Goal: Task Accomplishment & Management: Complete application form

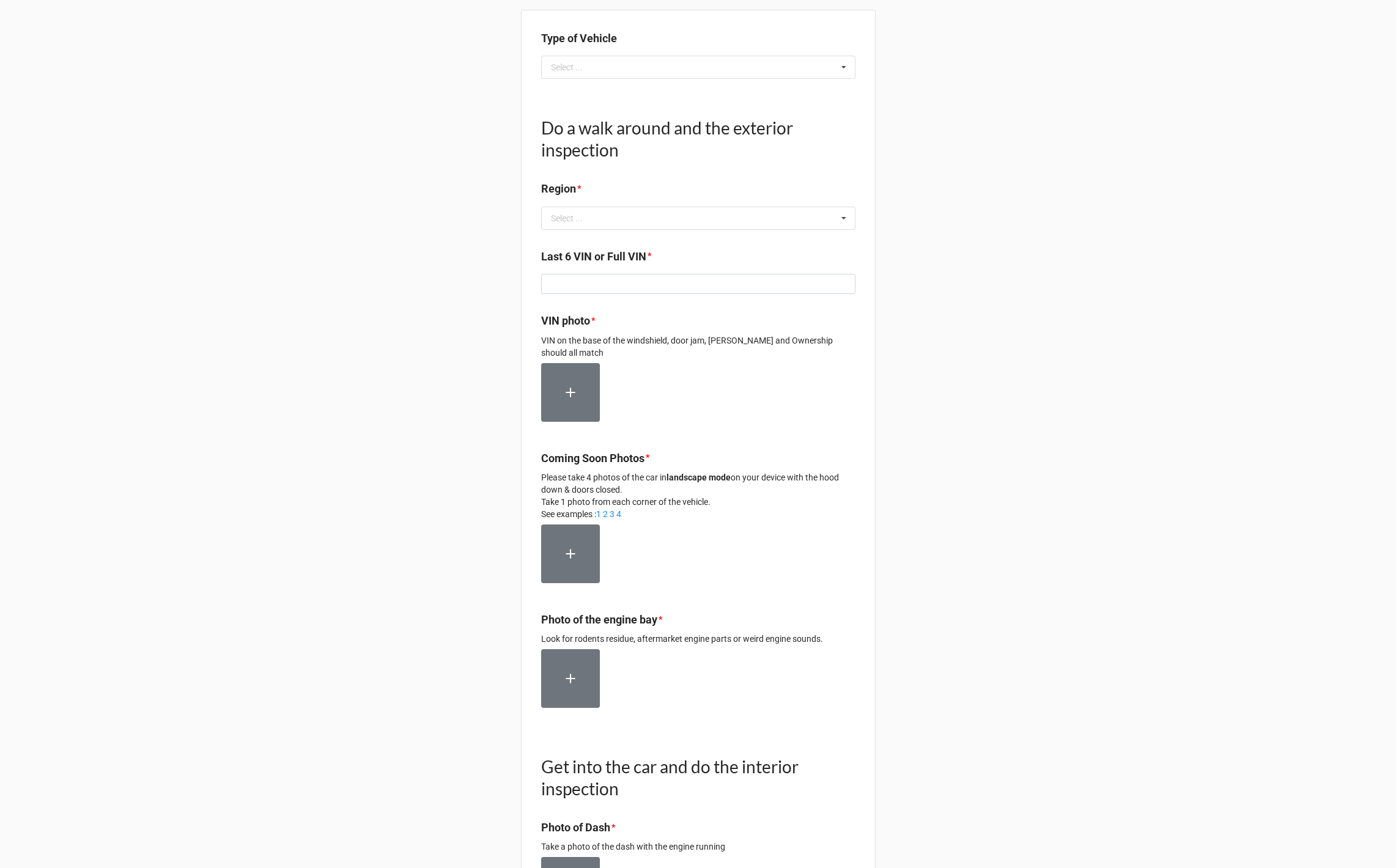
click at [306, 259] on div "Type of Vehicle Select ... Retail / Wholesale Ultra Floor Wholesale ($500) Do a…" at bounding box center [698, 644] width 1396 height 1288
click at [574, 222] on div "Select ..." at bounding box center [567, 218] width 32 height 9
click at [574, 222] on input "text" at bounding box center [698, 218] width 313 height 22
click at [571, 247] on div "Ontario" at bounding box center [698, 241] width 313 height 23
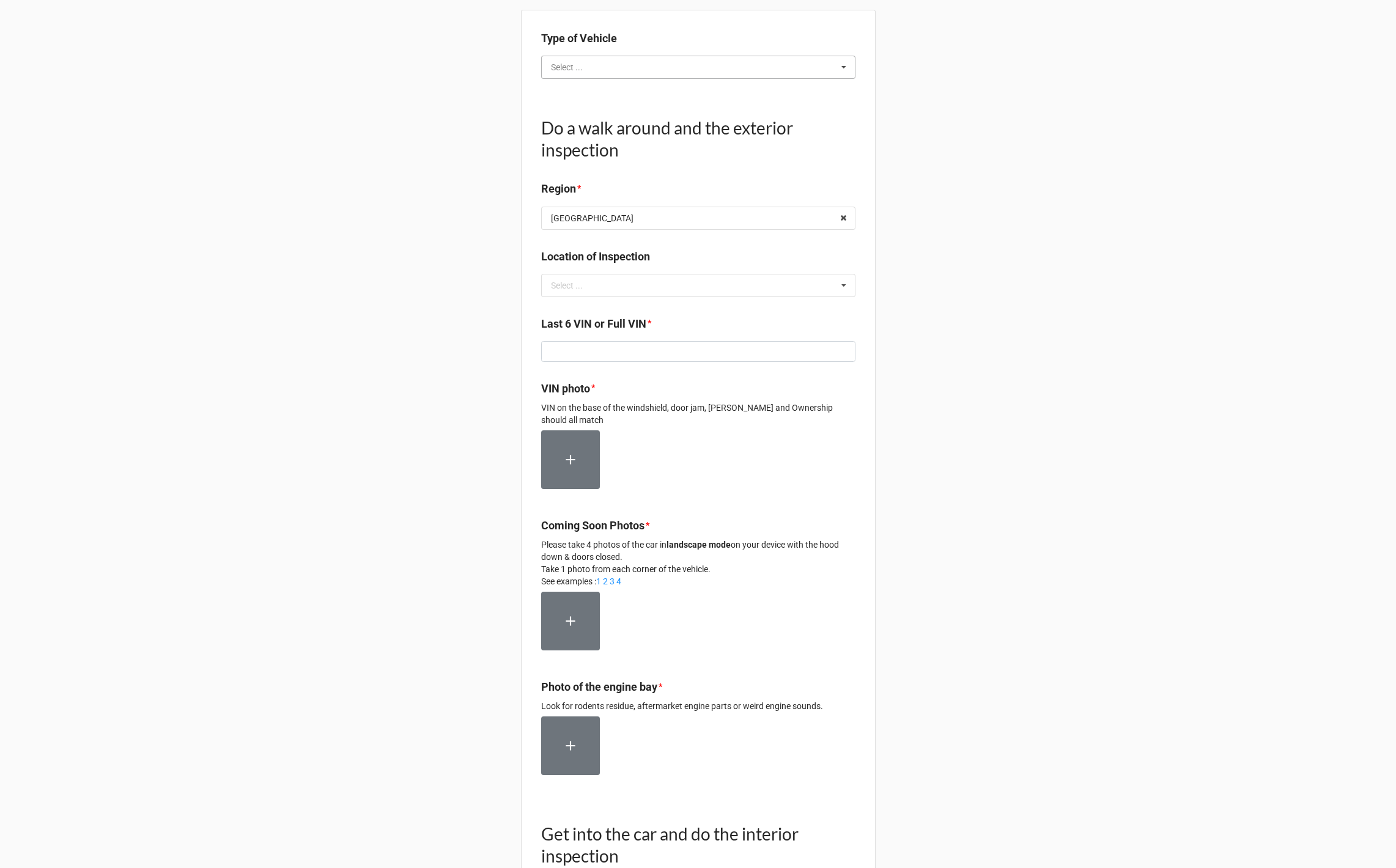
click at [599, 67] on input "text" at bounding box center [698, 67] width 313 height 22
click at [586, 85] on span "Retail / Wholesale" at bounding box center [586, 89] width 67 height 9
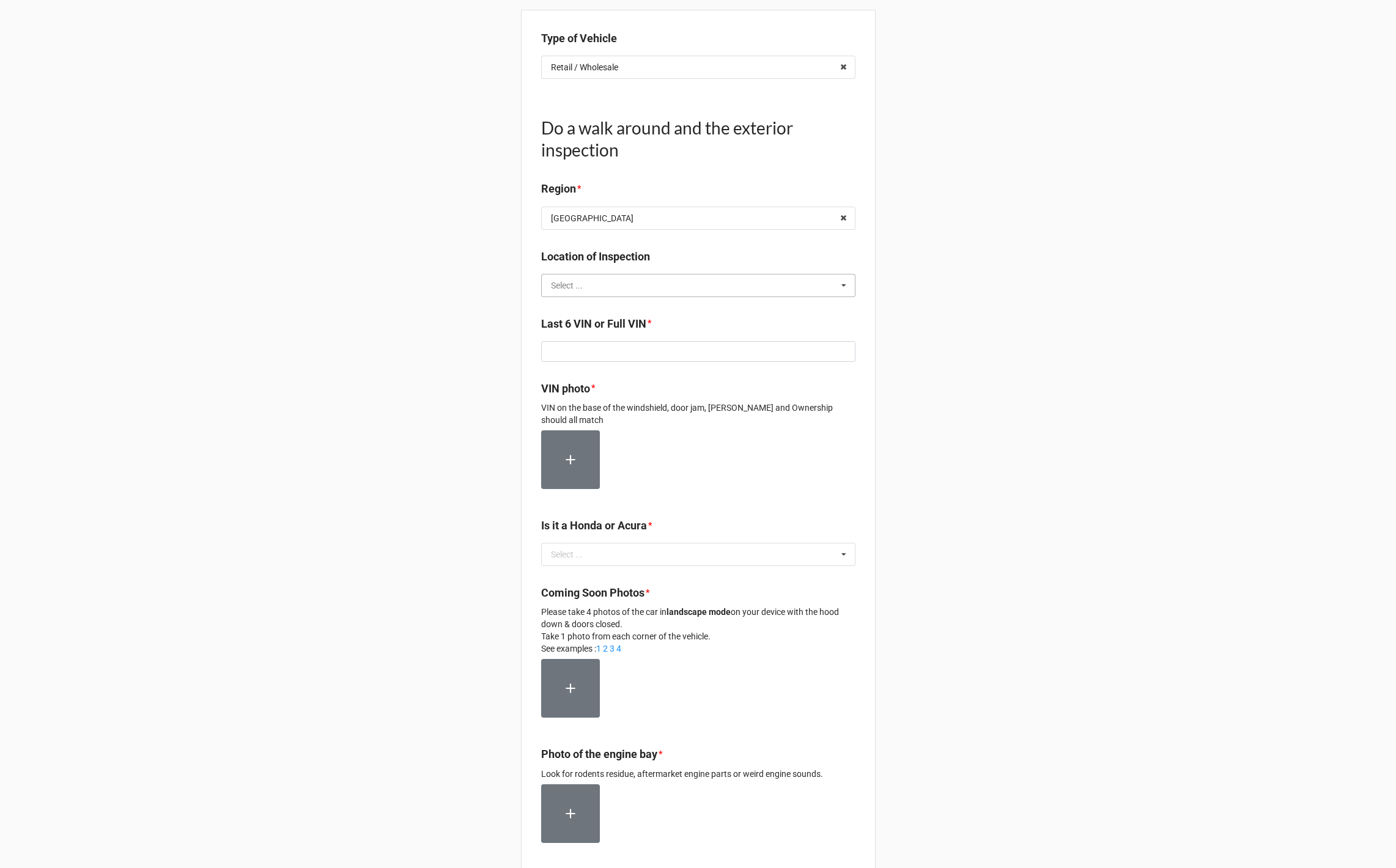
click at [586, 278] on input "text" at bounding box center [698, 285] width 313 height 22
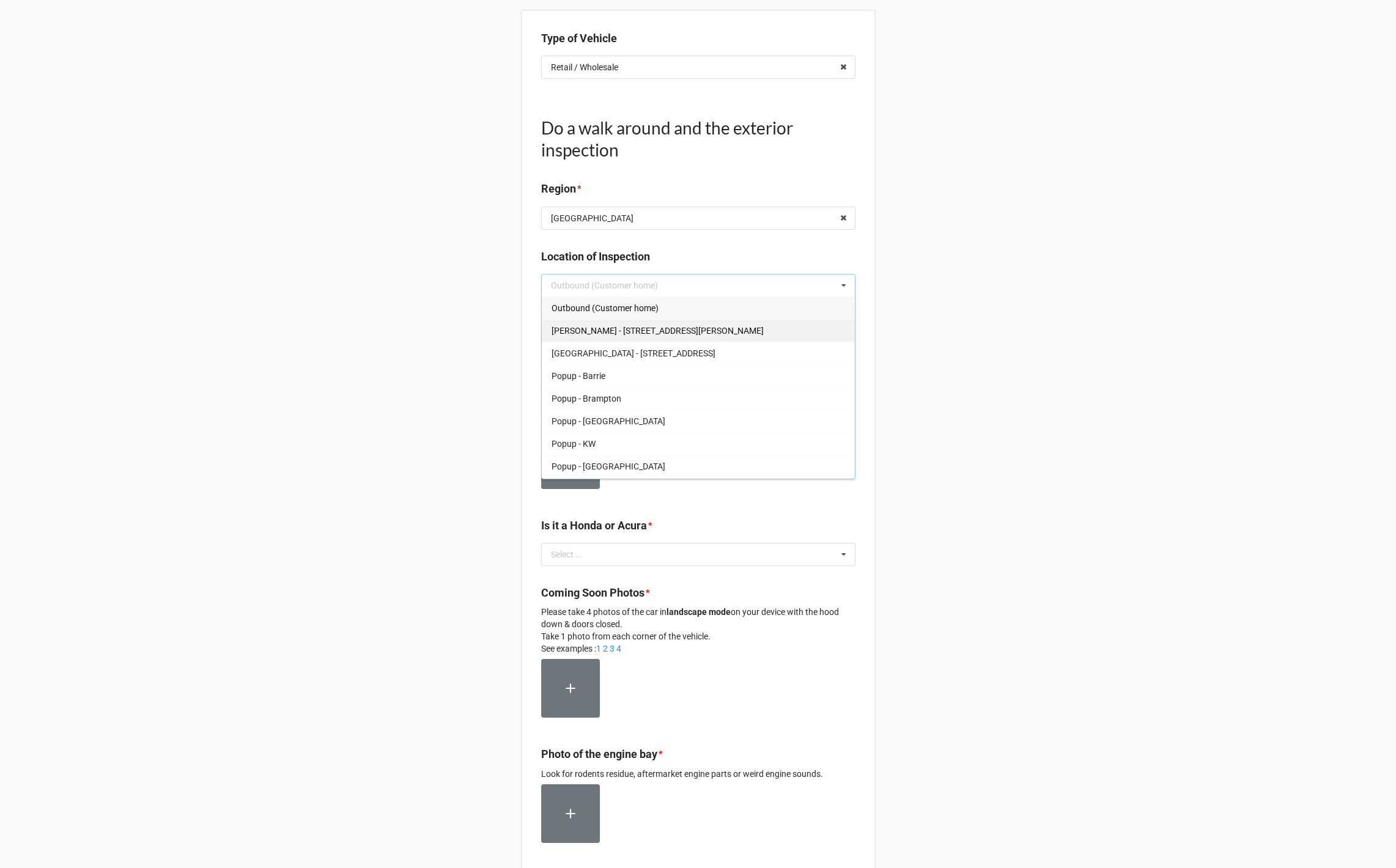
click at [588, 335] on div "Evans - 223 Evans Ave." at bounding box center [698, 330] width 313 height 23
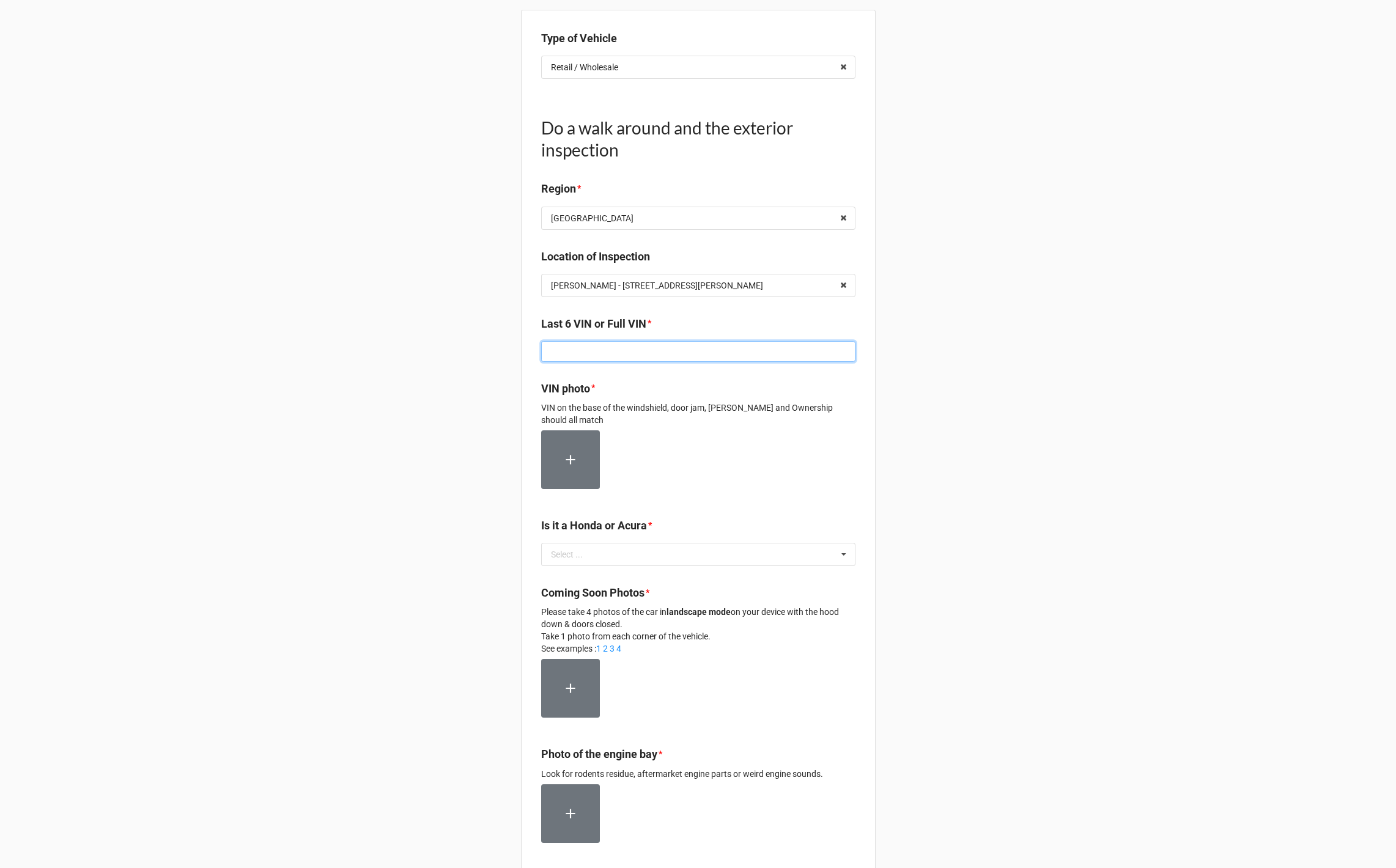
click at [586, 343] on input at bounding box center [698, 351] width 314 height 21
type input "100239"
click at [650, 398] on b "VIN photo *" at bounding box center [698, 390] width 314 height 21
click at [567, 479] on label at bounding box center [570, 459] width 59 height 59
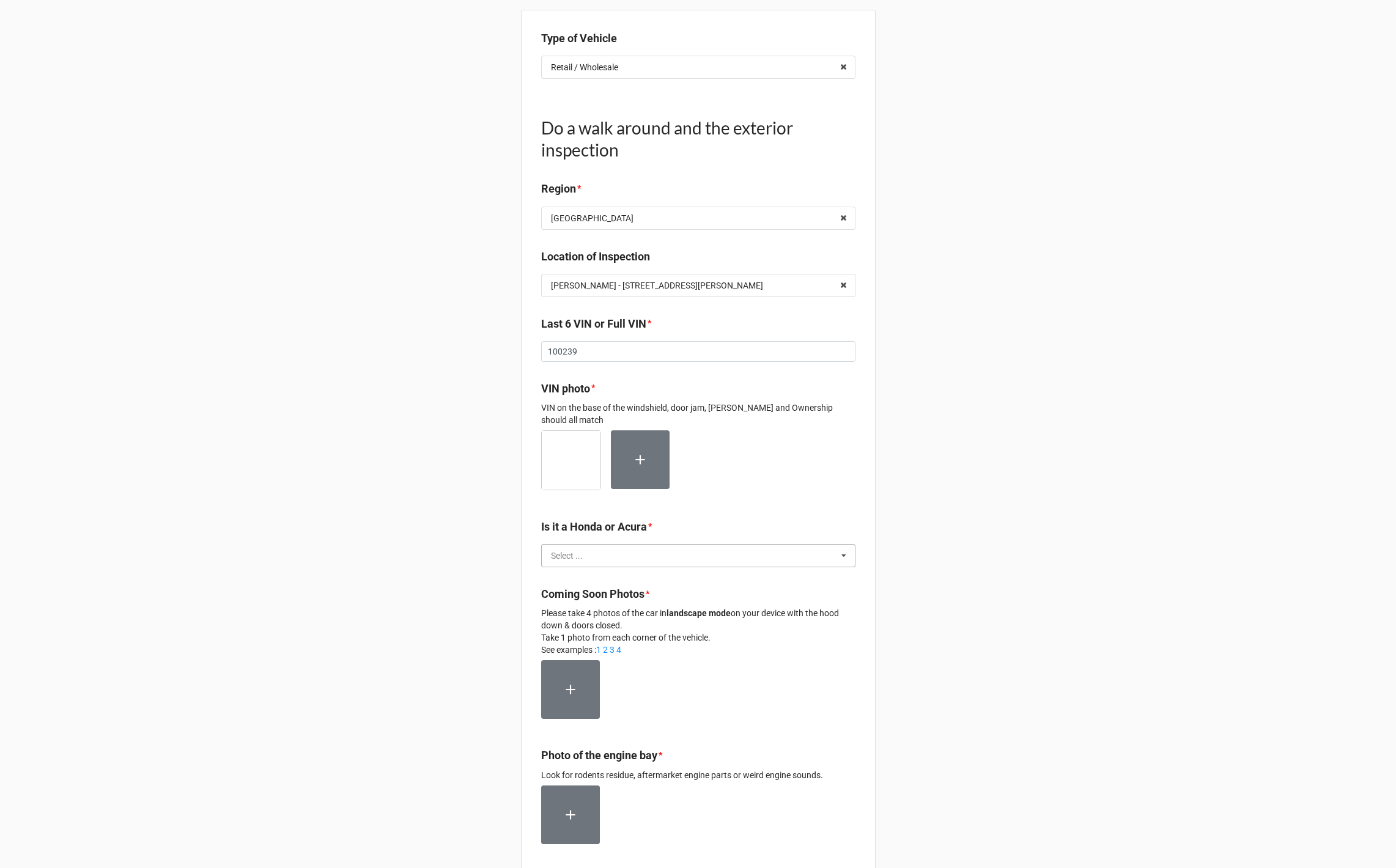
click at [654, 555] on input "text" at bounding box center [698, 555] width 313 height 22
click at [616, 597] on div "No" at bounding box center [698, 600] width 313 height 23
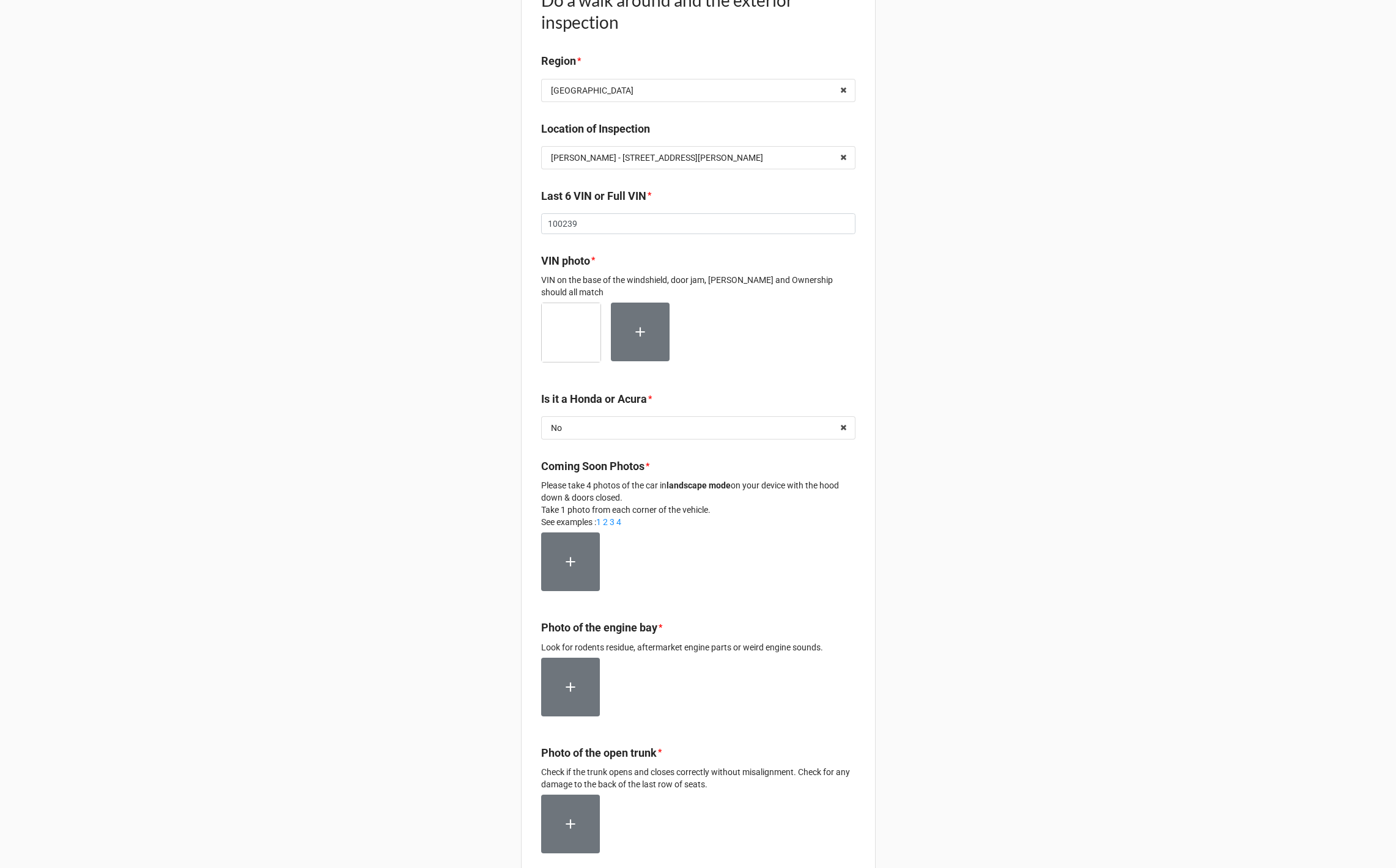
click at [545, 562] on label at bounding box center [570, 561] width 59 height 59
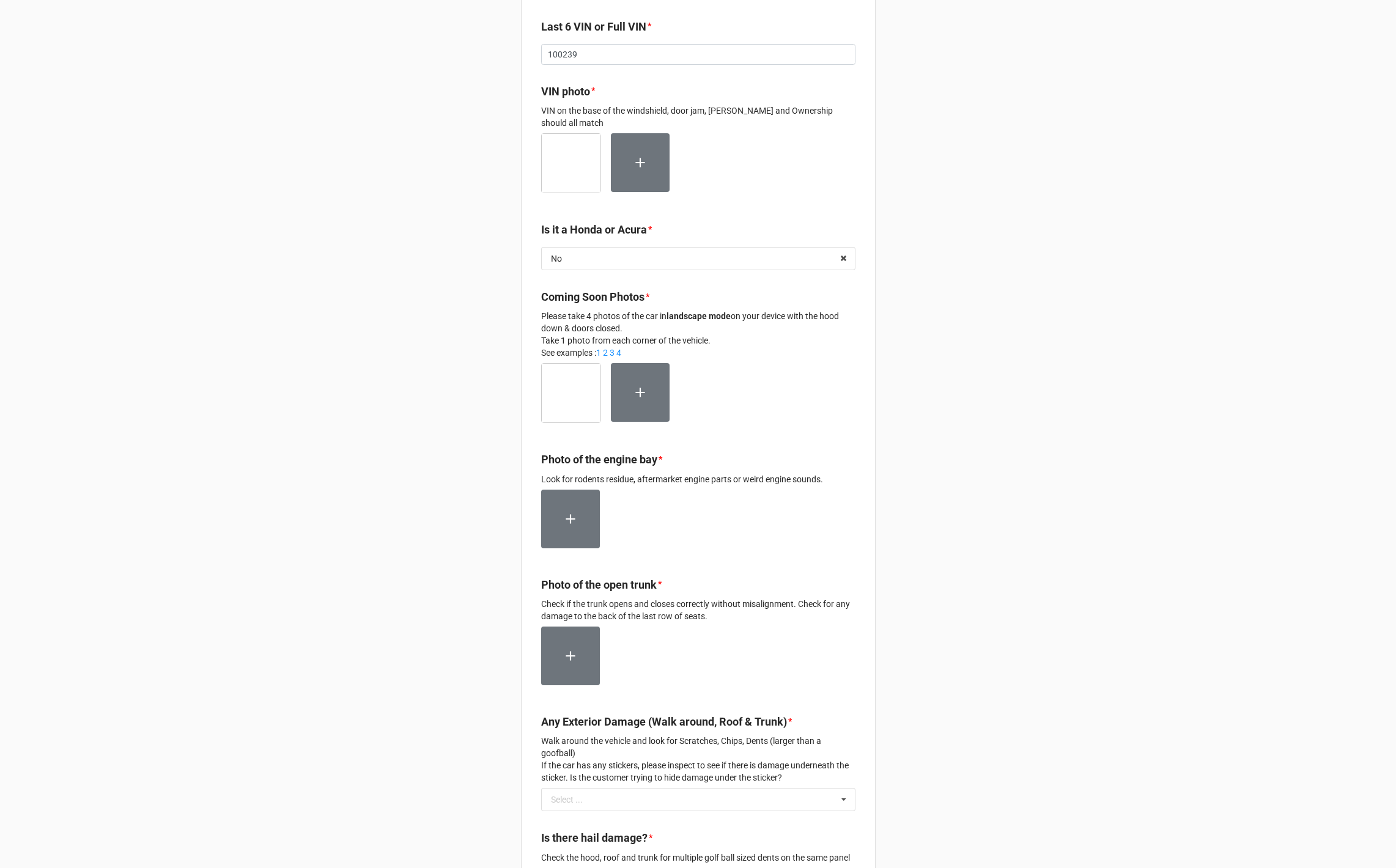
click at [568, 518] on icon at bounding box center [571, 519] width 16 height 16
click at [566, 660] on icon at bounding box center [571, 656] width 16 height 16
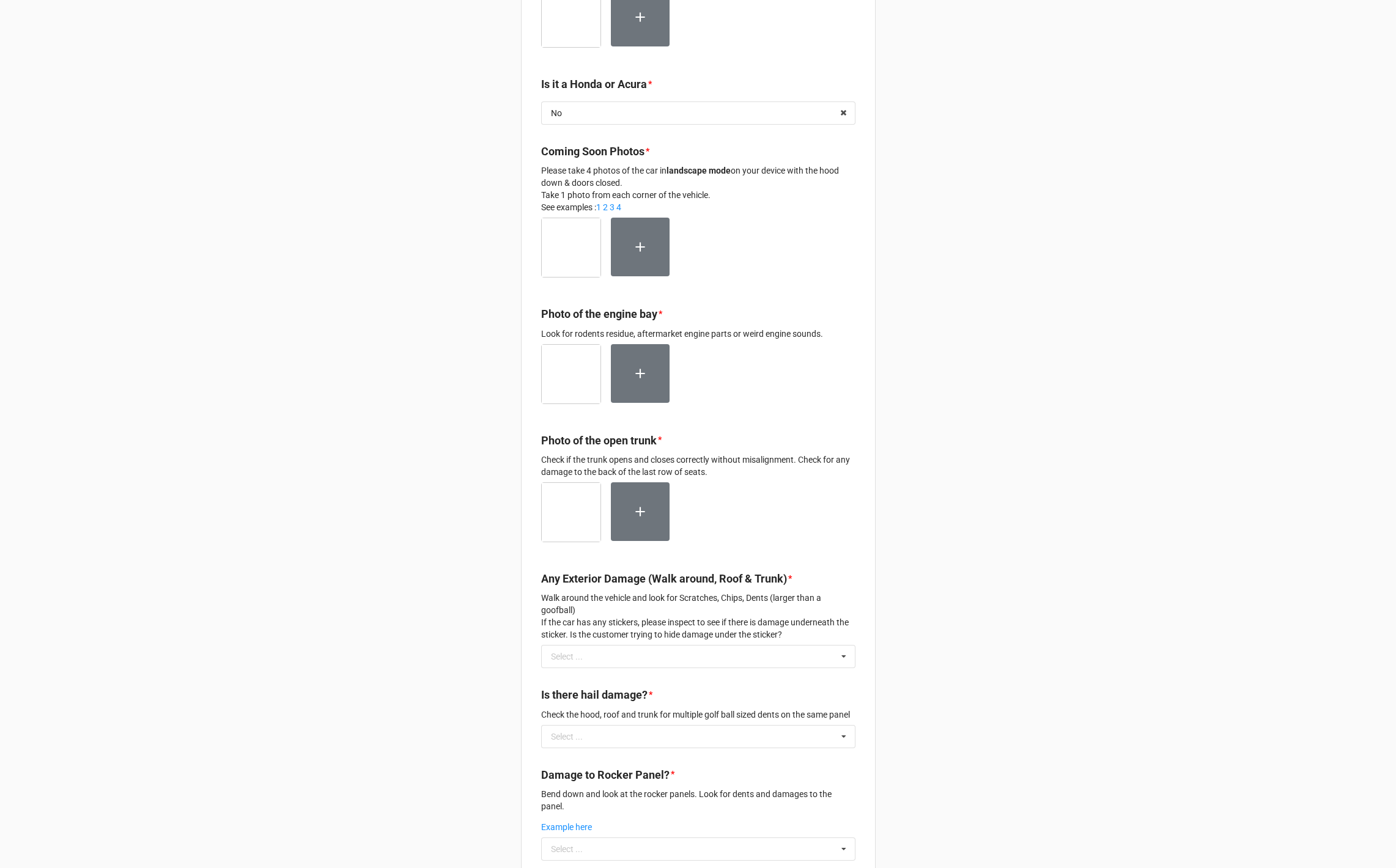
scroll to position [566, 0]
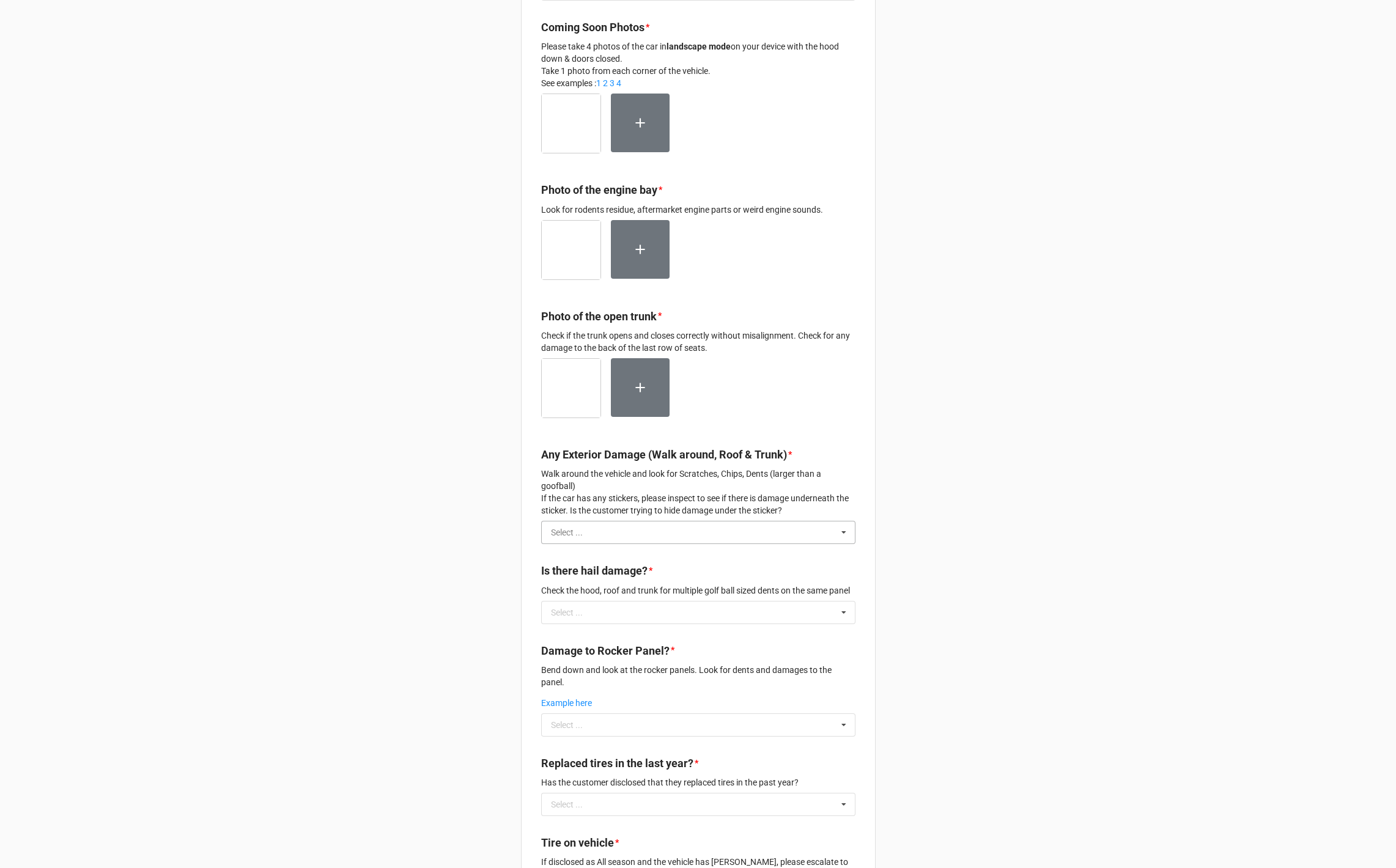
click at [669, 534] on input "text" at bounding box center [698, 532] width 313 height 22
click at [635, 575] on div "No" at bounding box center [698, 577] width 313 height 23
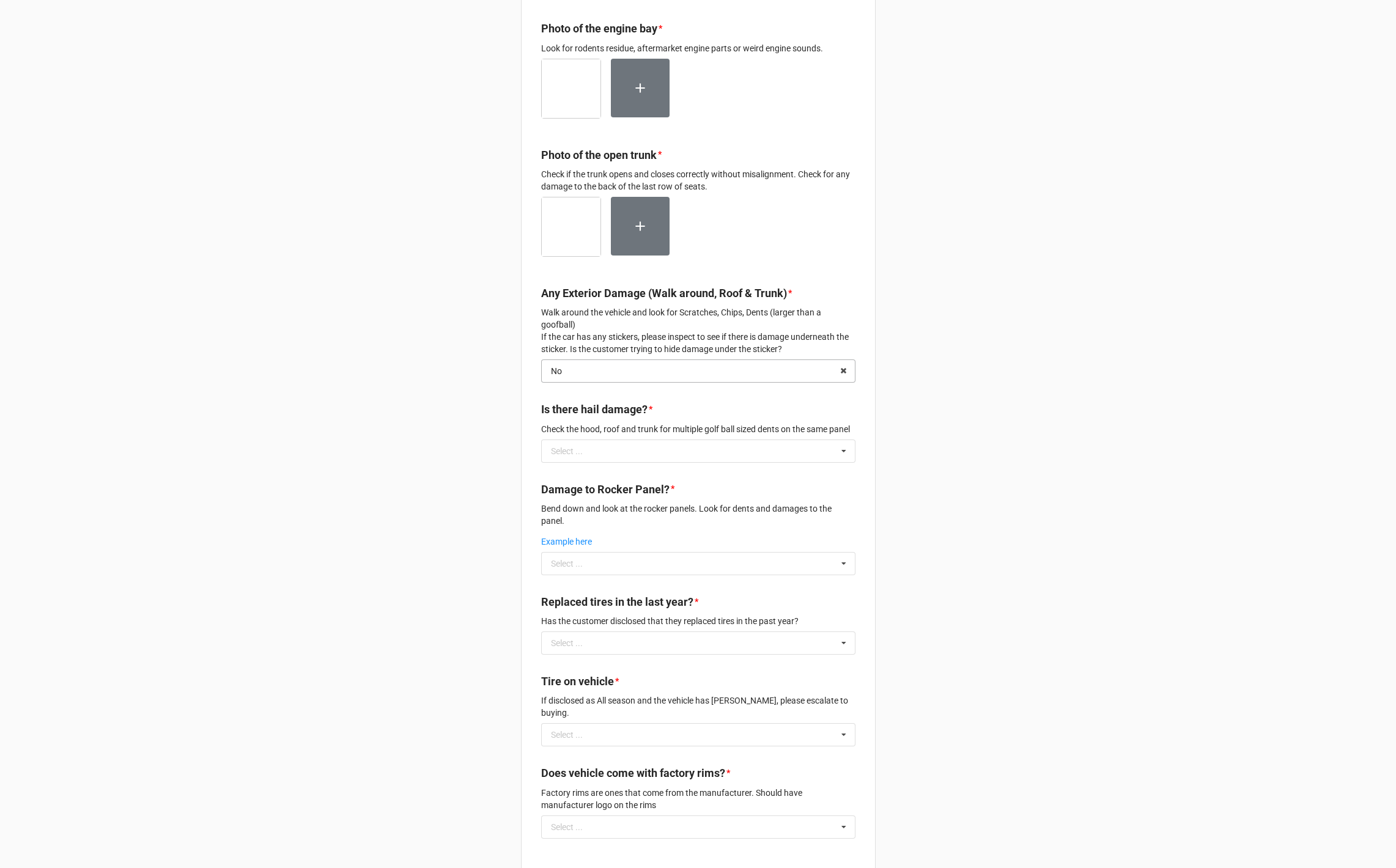
scroll to position [756, 0]
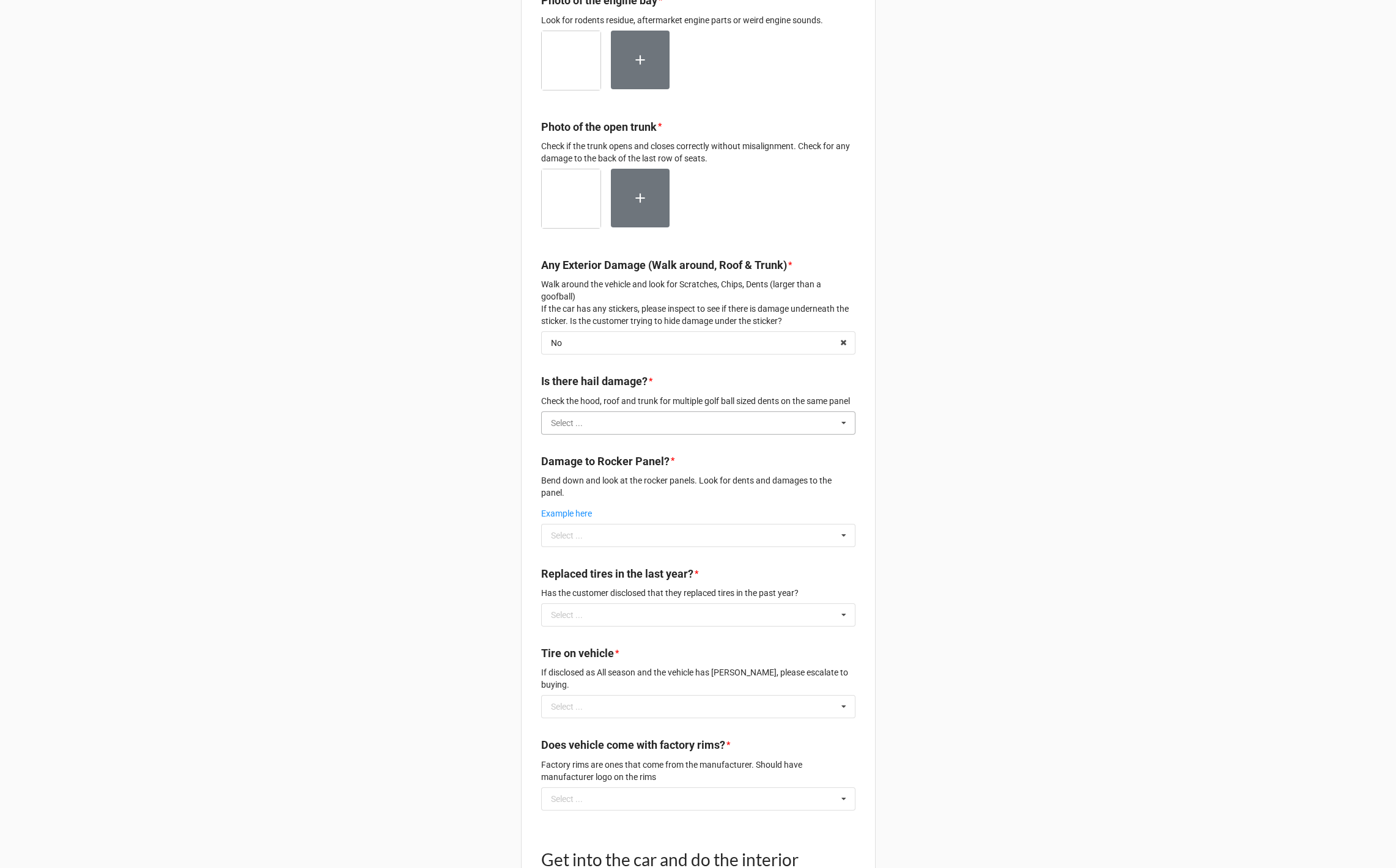
click at [611, 434] on input "text" at bounding box center [698, 423] width 313 height 22
click at [604, 479] on div "No" at bounding box center [698, 468] width 313 height 23
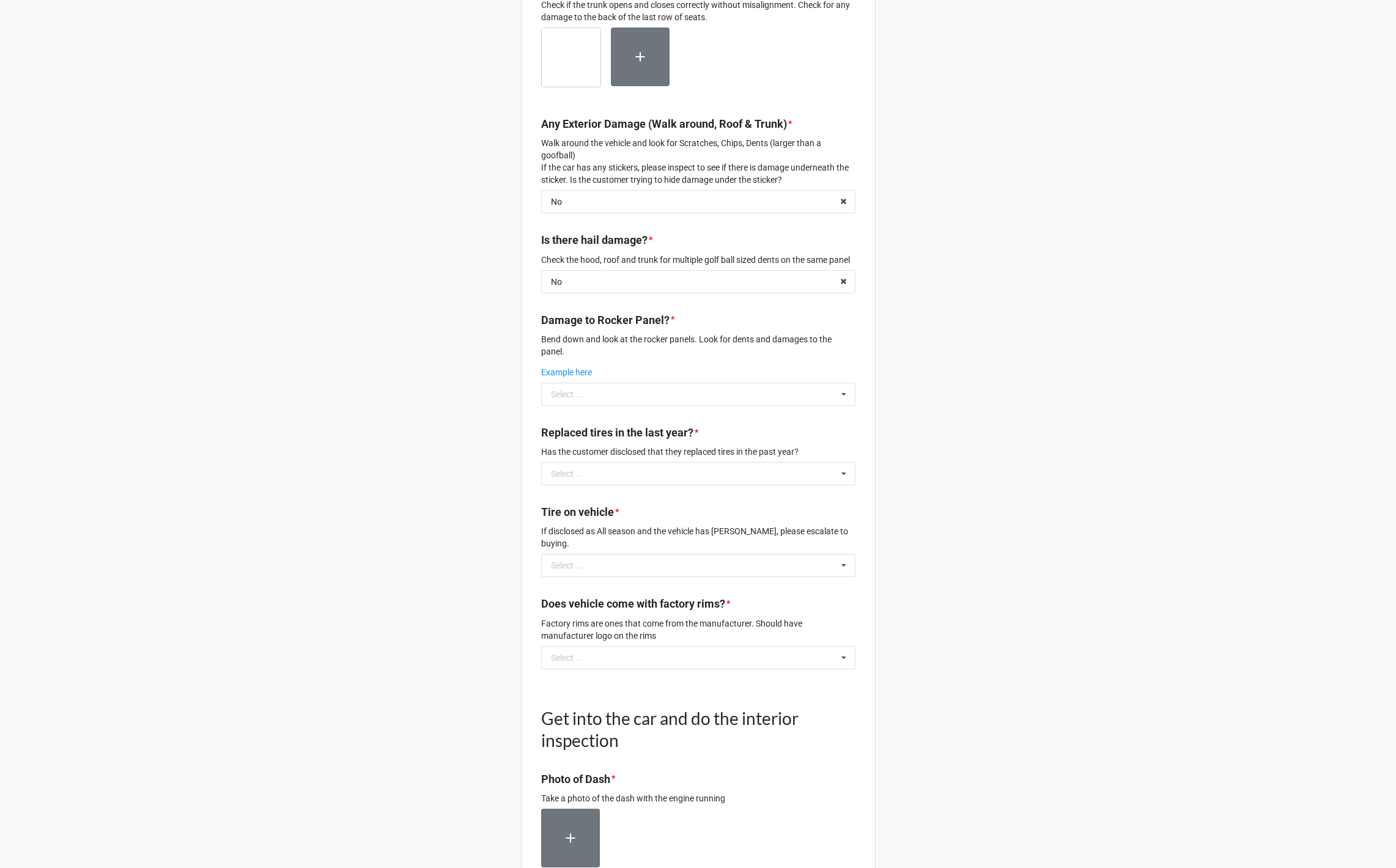
scroll to position [910, 0]
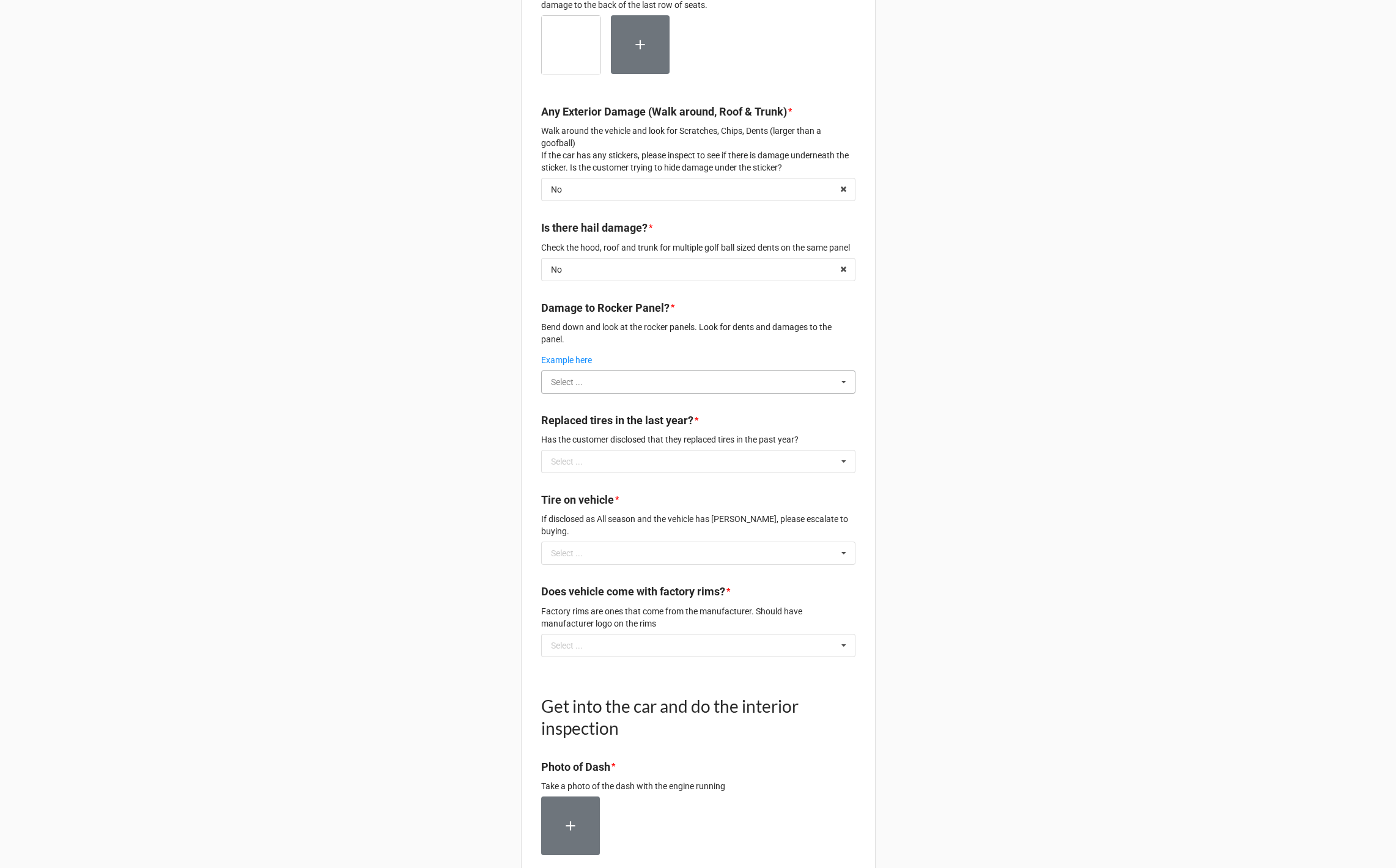
click at [575, 393] on input "text" at bounding box center [698, 382] width 313 height 22
click at [578, 438] on div "No" at bounding box center [698, 426] width 313 height 23
click at [574, 463] on input "text" at bounding box center [698, 461] width 313 height 22
click at [576, 515] on div "No" at bounding box center [698, 506] width 313 height 23
click at [573, 564] on input "text" at bounding box center [698, 553] width 313 height 22
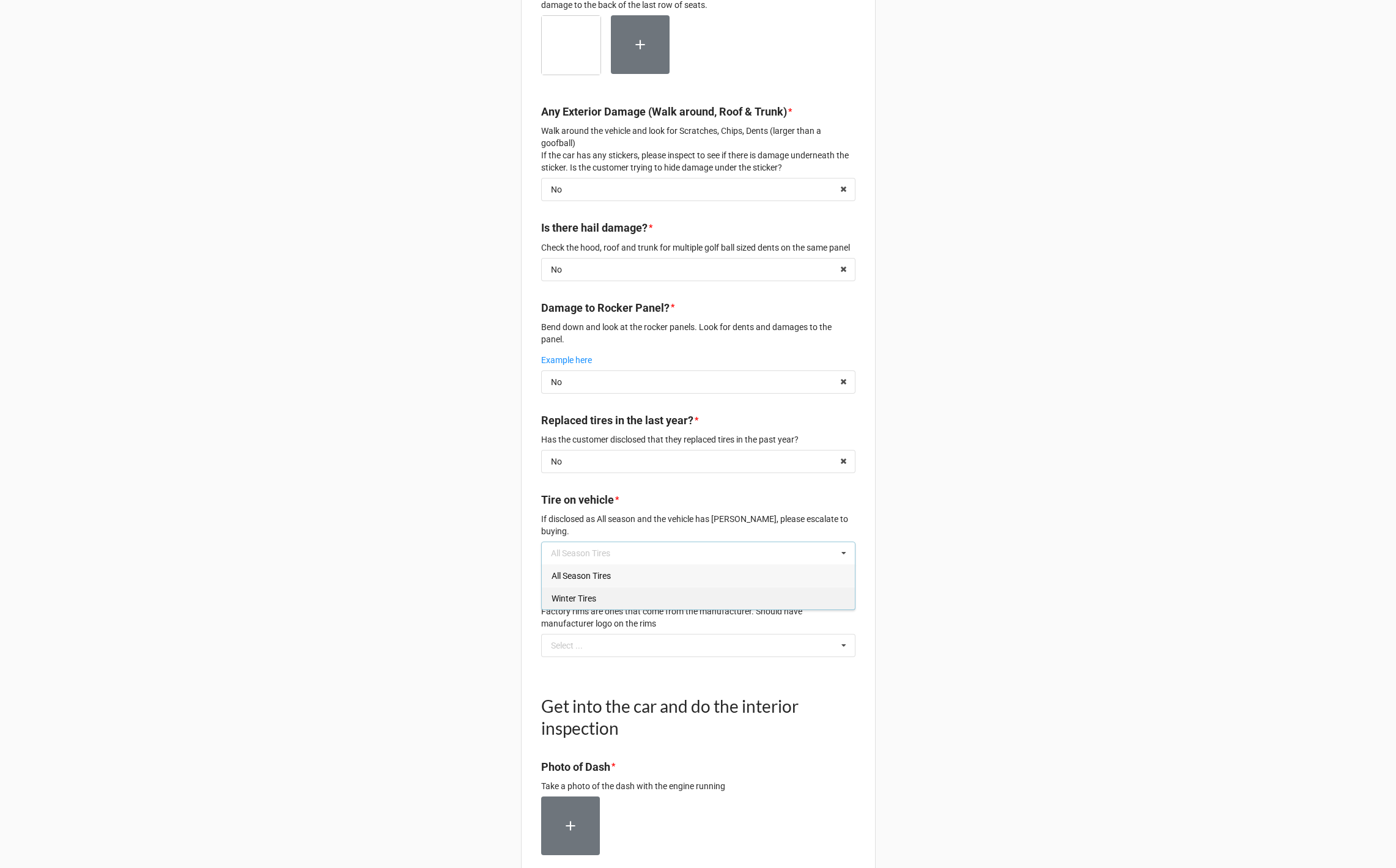
click at [577, 609] on div "Winter Tires" at bounding box center [698, 598] width 313 height 23
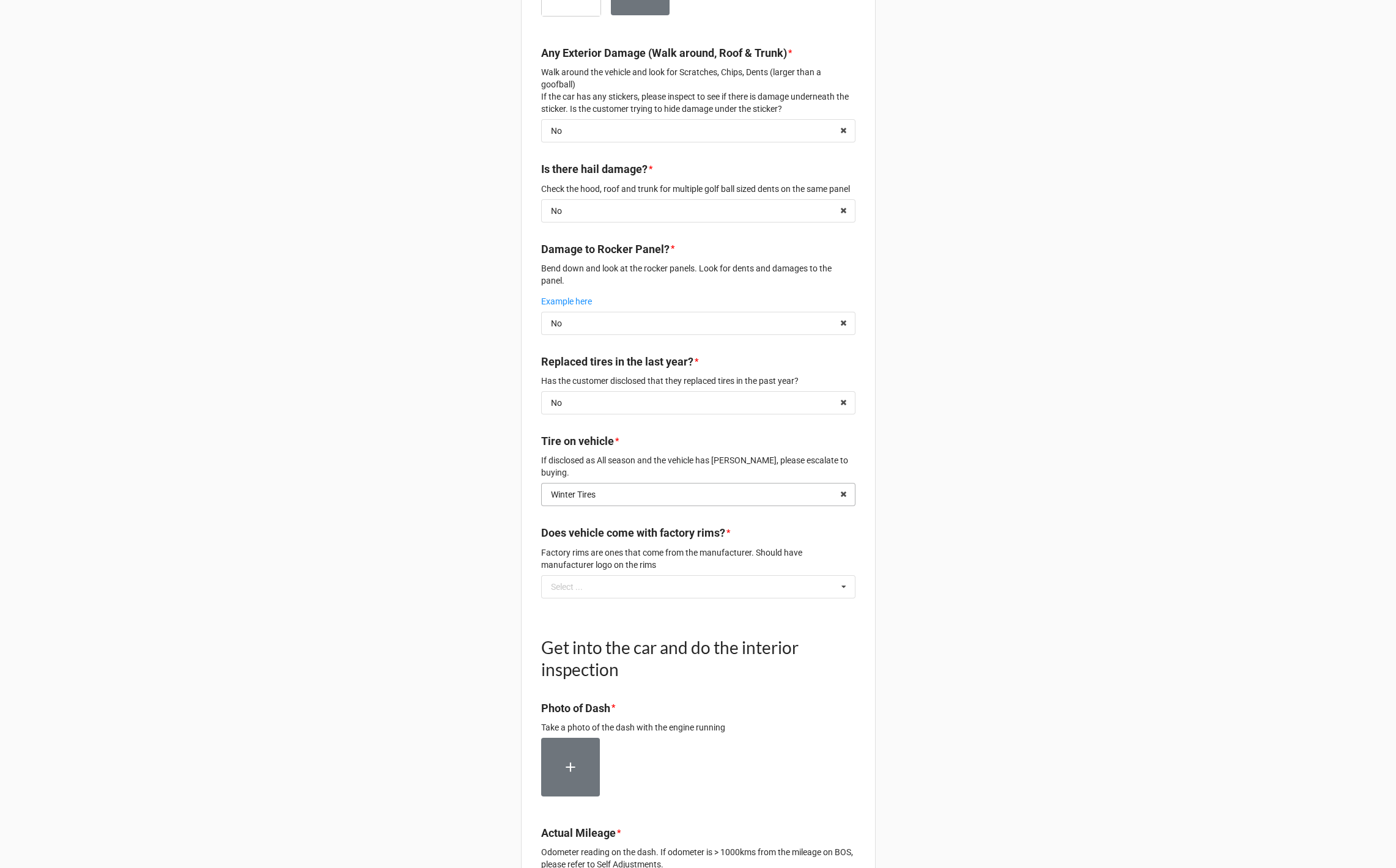
scroll to position [1077, 0]
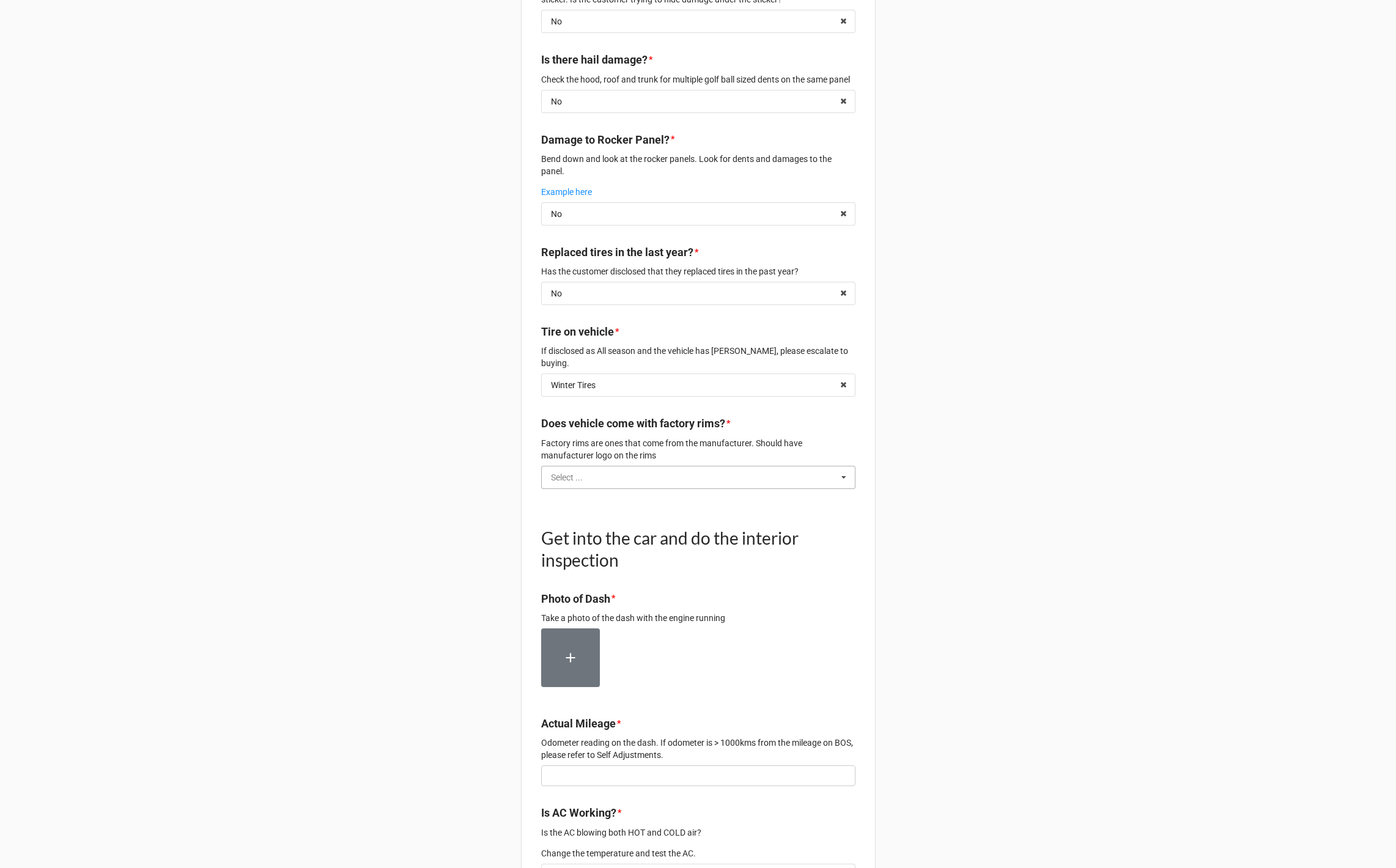
click at [618, 479] on input "text" at bounding box center [698, 477] width 313 height 22
click at [607, 511] on div "Yes" at bounding box center [698, 499] width 313 height 23
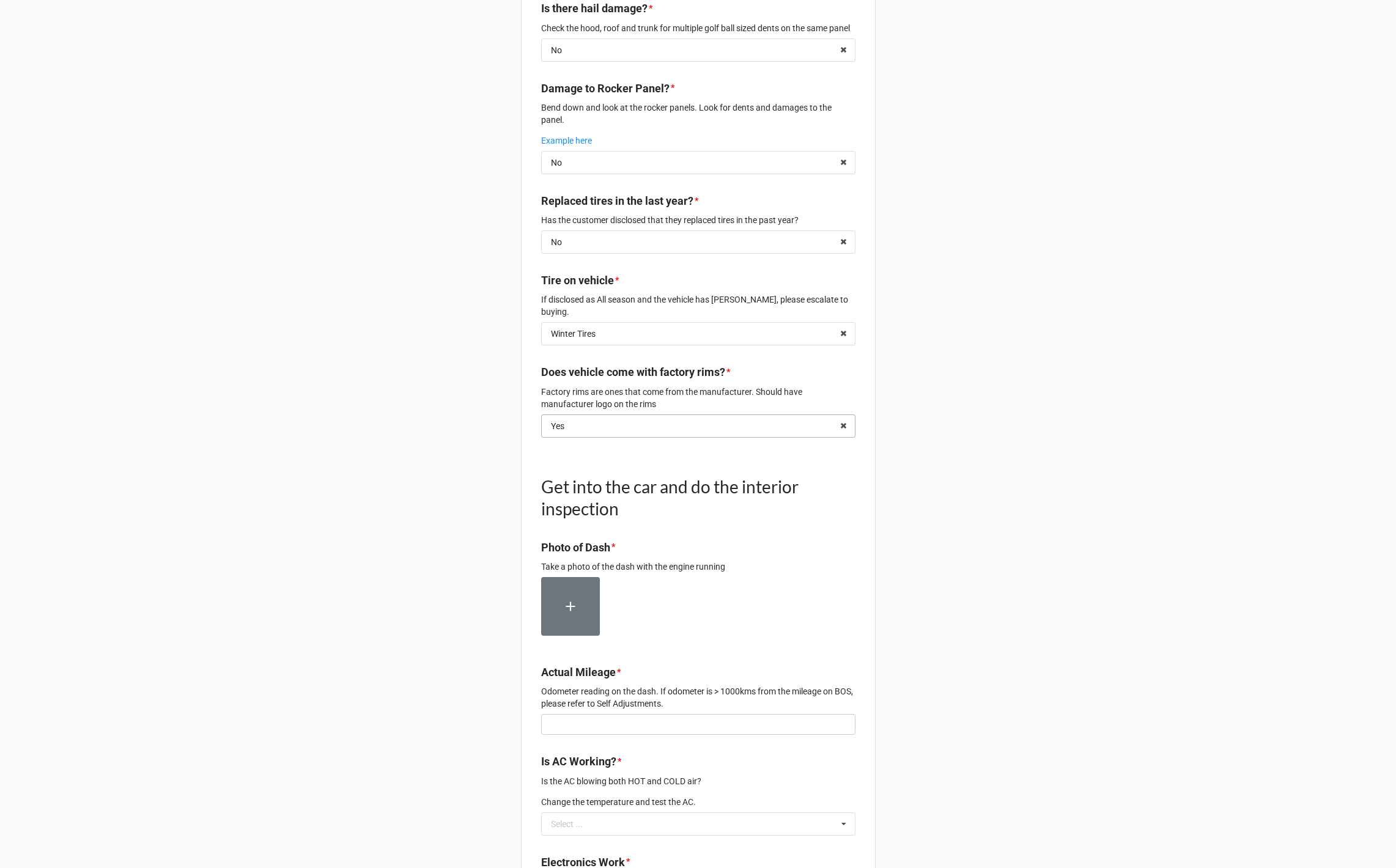
scroll to position [1200, 0]
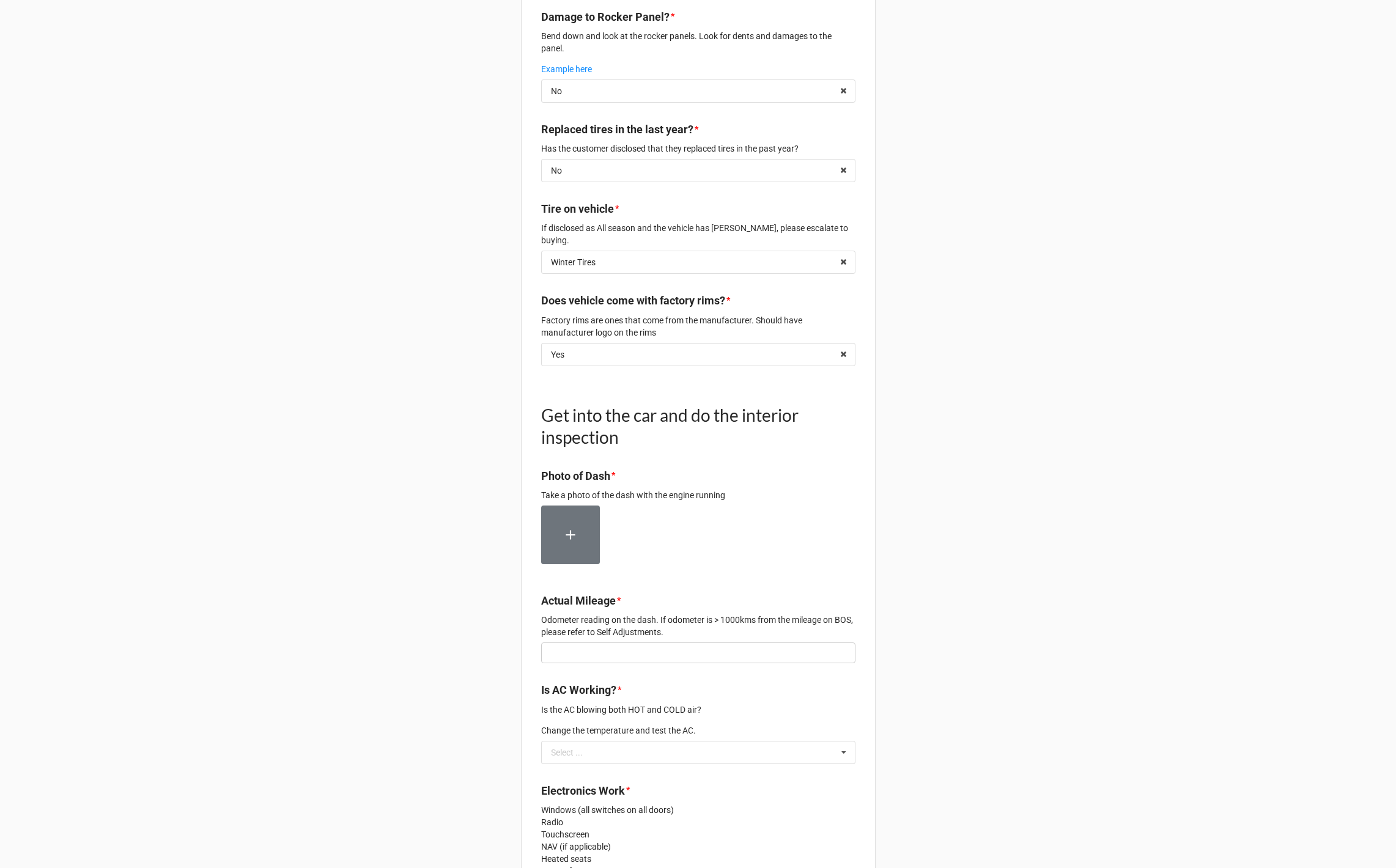
click at [566, 543] on icon at bounding box center [571, 534] width 16 height 16
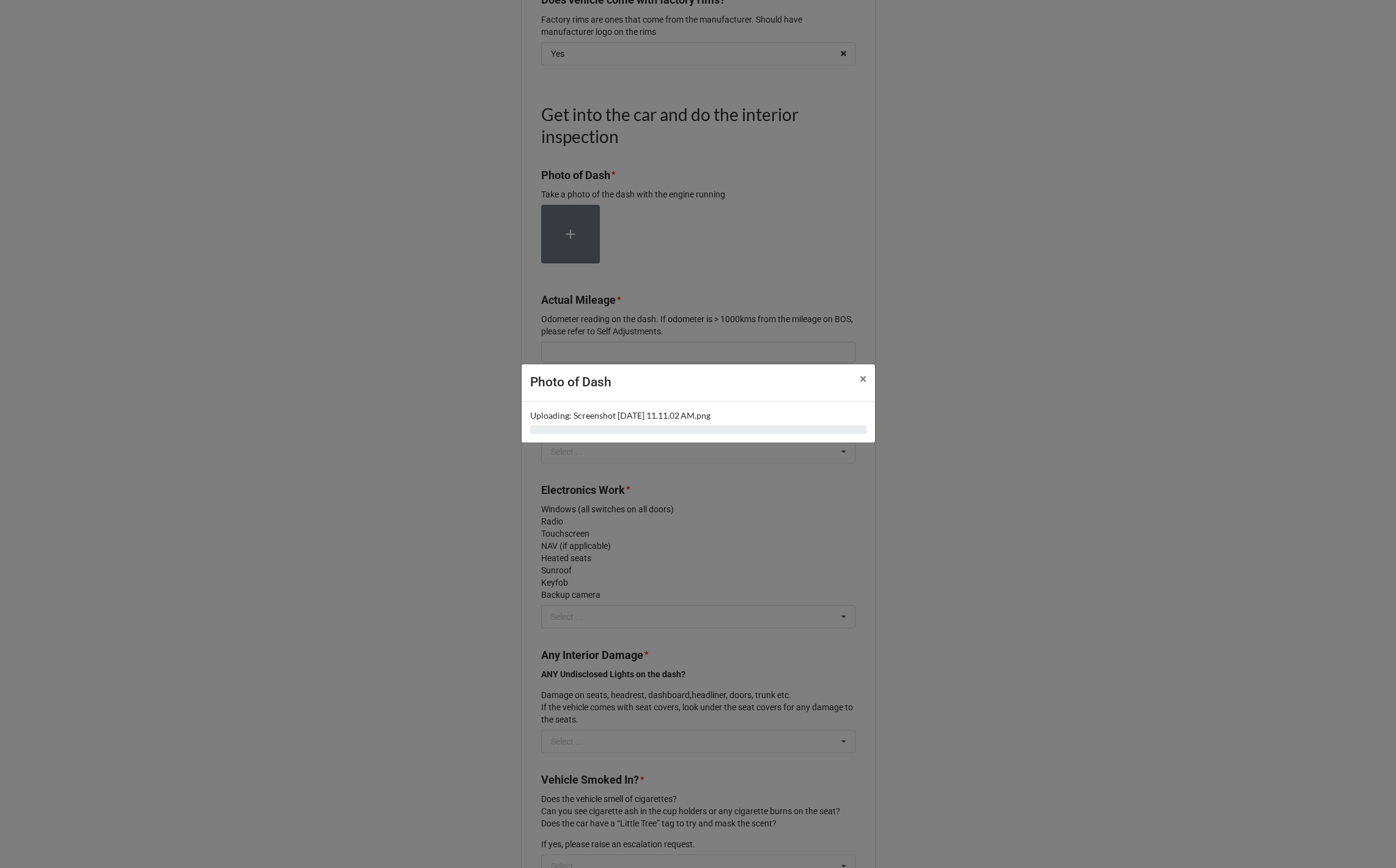
scroll to position [1535, 0]
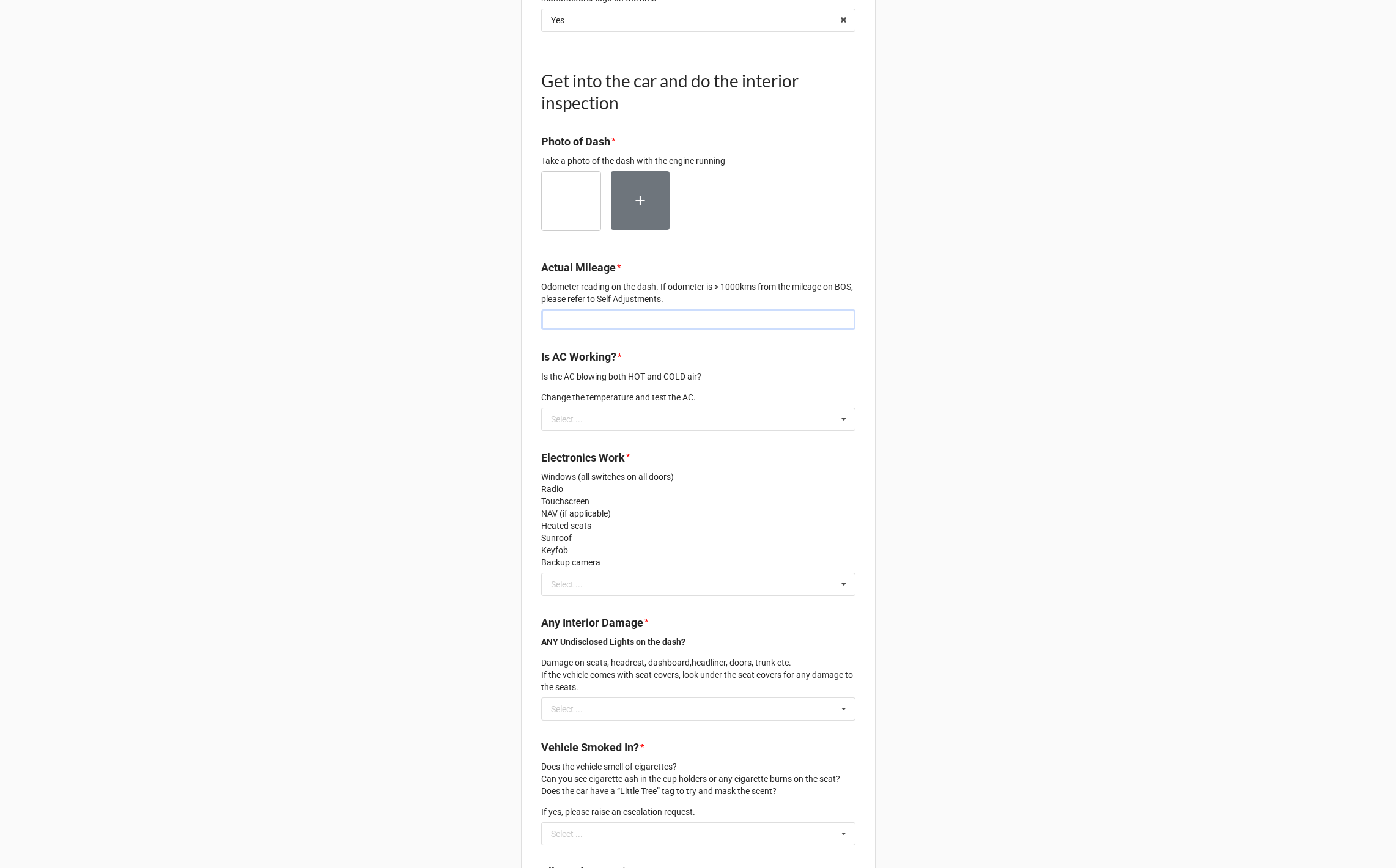
click at [628, 330] on input "text" at bounding box center [698, 320] width 314 height 21
type input "100000"
click at [639, 430] on input "text" at bounding box center [698, 419] width 313 height 22
click at [625, 453] on div "Yes" at bounding box center [698, 441] width 313 height 23
click at [591, 595] on input "text" at bounding box center [698, 584] width 313 height 22
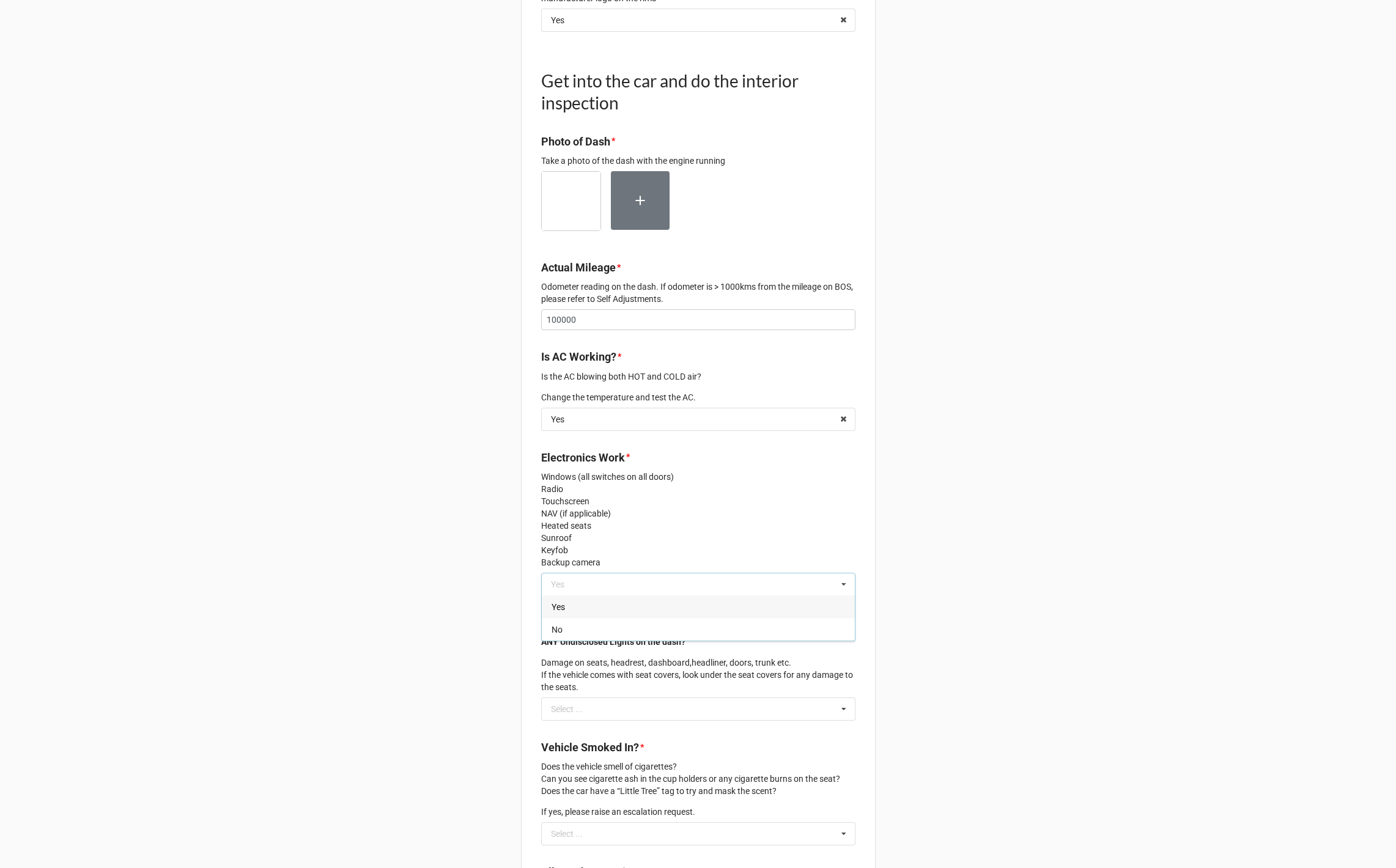
click at [588, 618] on div "Yes" at bounding box center [698, 606] width 313 height 23
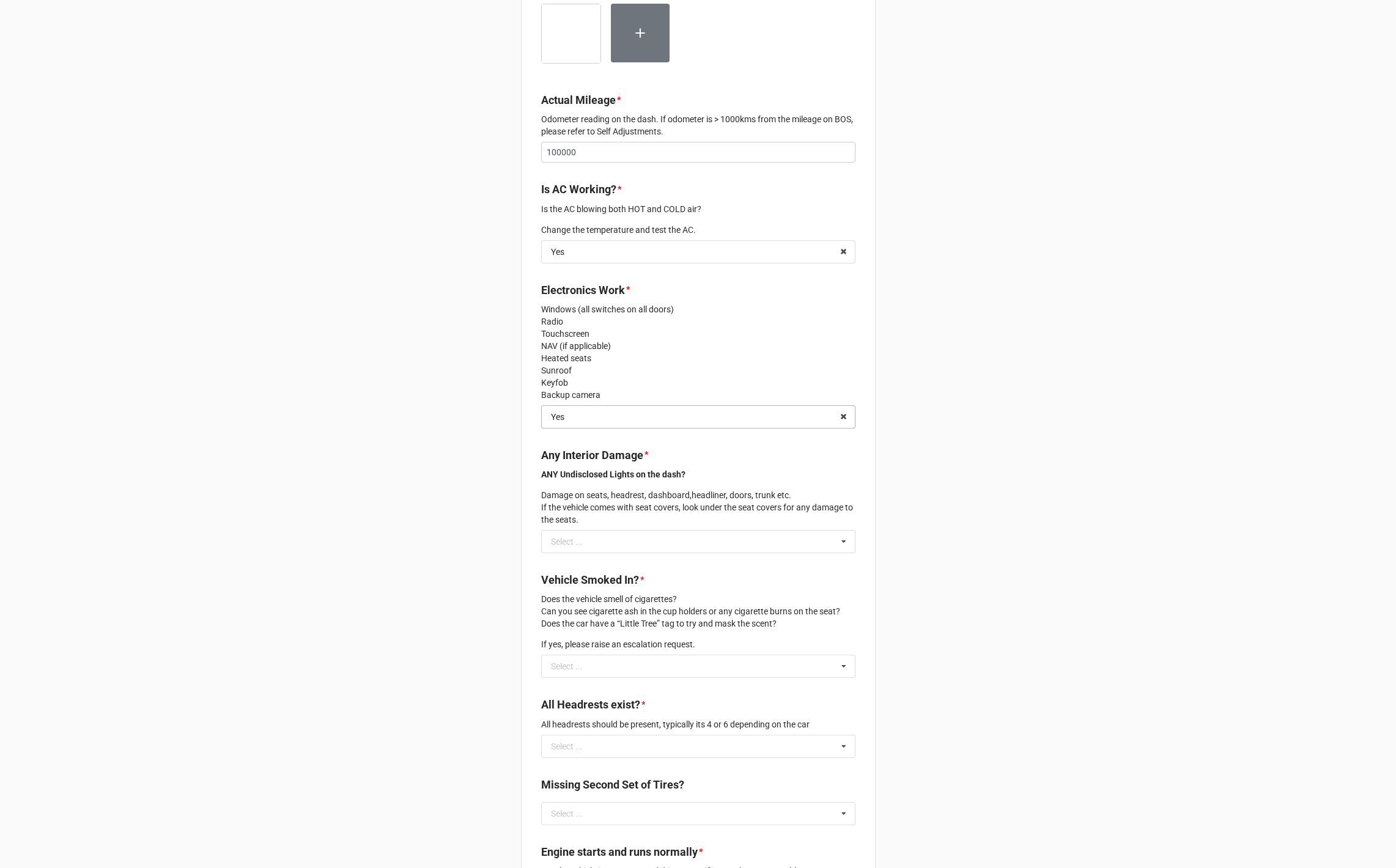
scroll to position [1821, 0]
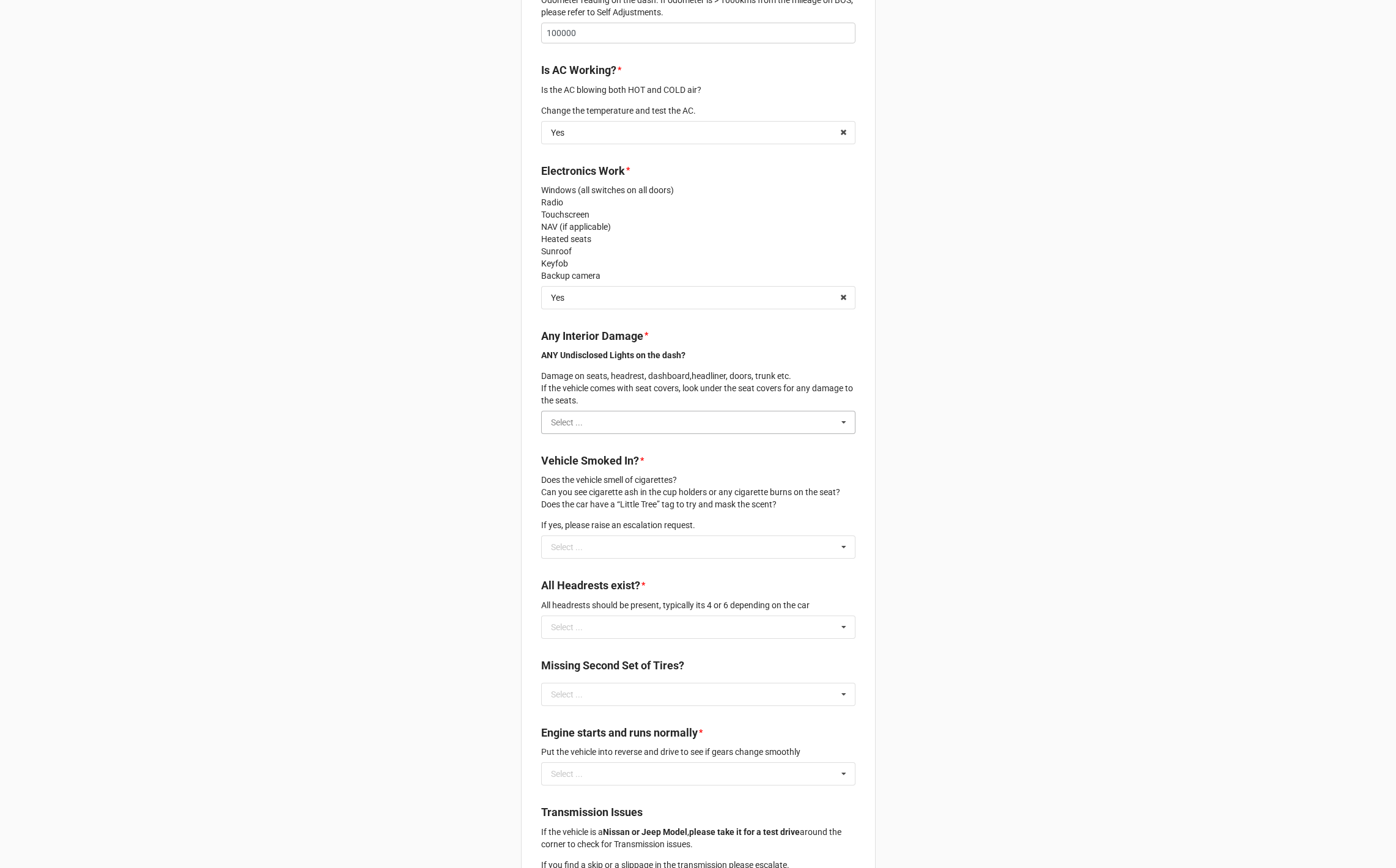
click at [623, 428] on input "text" at bounding box center [698, 422] width 313 height 22
click at [616, 456] on div "Yes" at bounding box center [698, 444] width 313 height 23
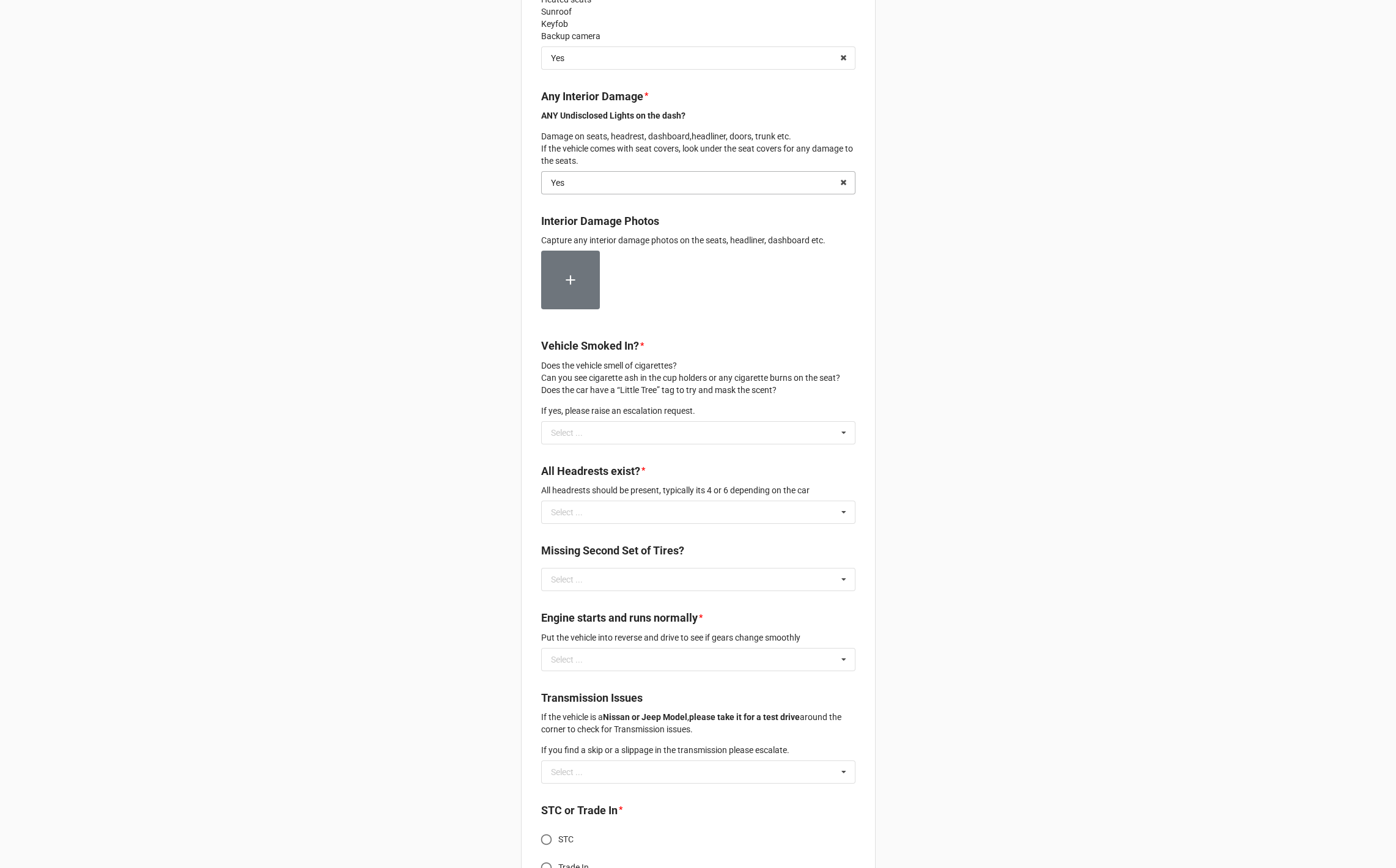
scroll to position [2128, 0]
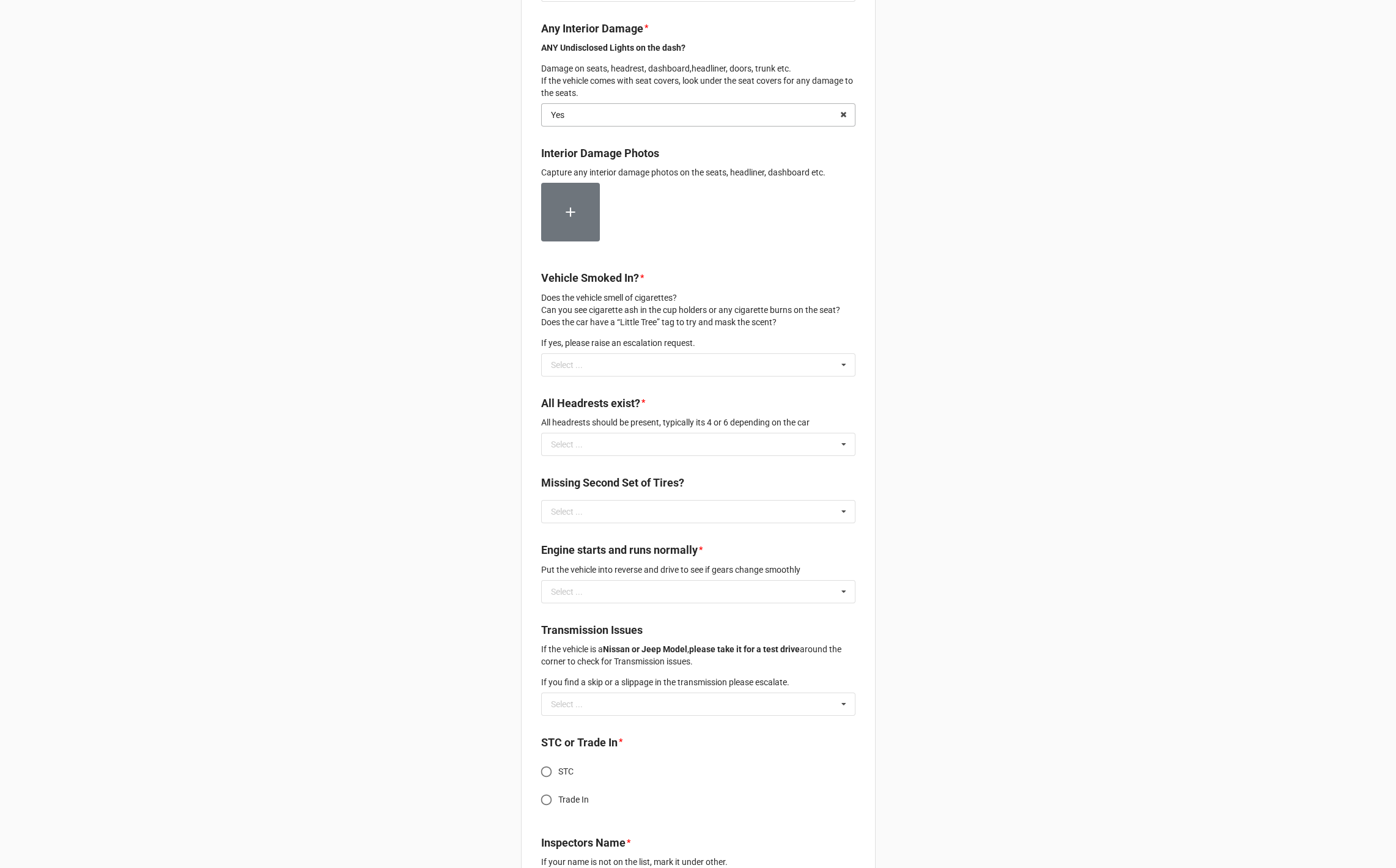
drag, startPoint x: 560, startPoint y: 226, endPoint x: 577, endPoint y: 121, distance: 106.4
click at [577, 121] on input "text" at bounding box center [698, 115] width 313 height 22
click at [577, 171] on div "No" at bounding box center [698, 160] width 313 height 23
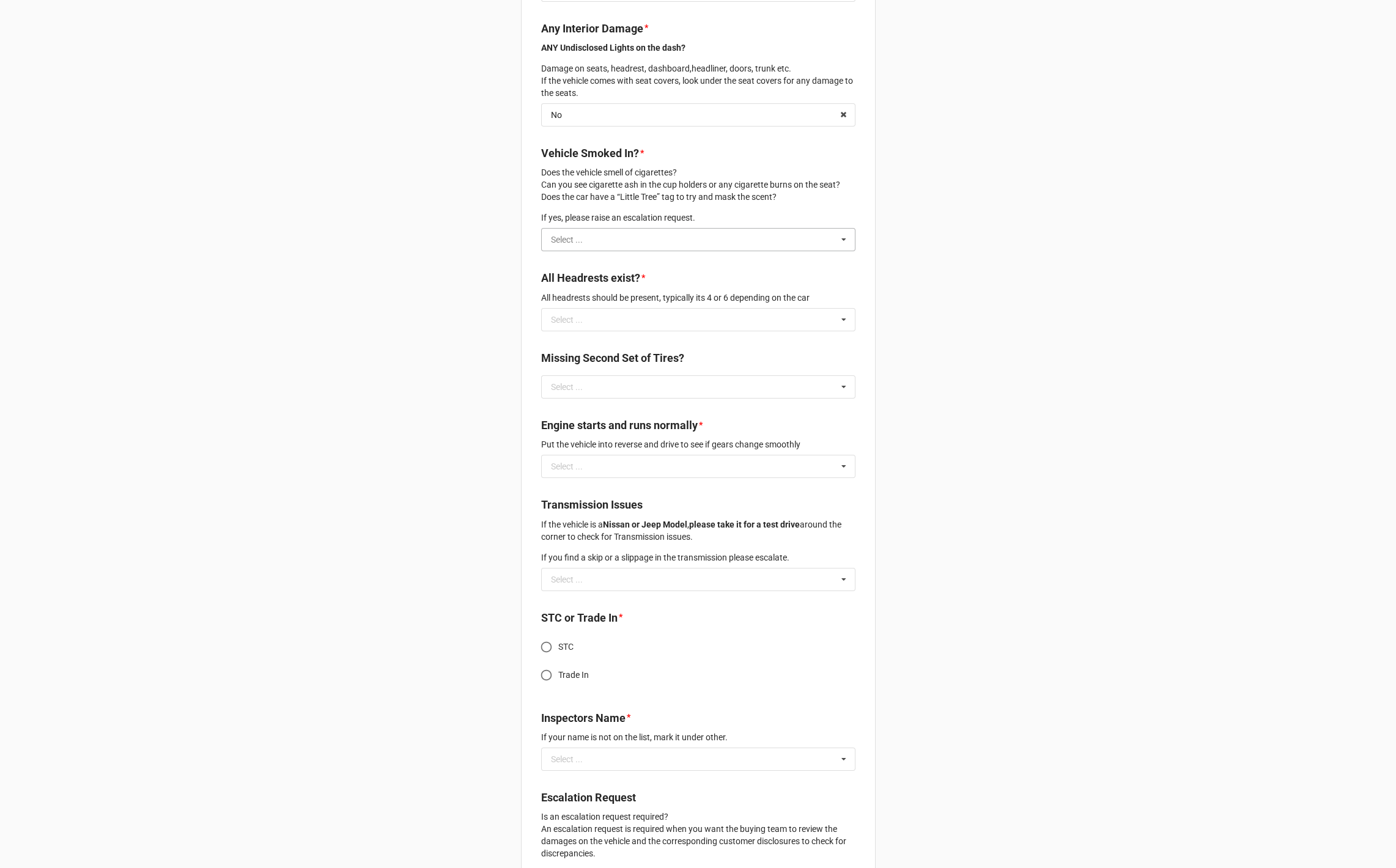
click at [600, 251] on input "text" at bounding box center [698, 240] width 313 height 22
click at [589, 296] on div "No" at bounding box center [698, 284] width 313 height 23
click at [581, 324] on div "Select ..." at bounding box center [567, 320] width 32 height 9
click at [582, 376] on div "No" at bounding box center [698, 364] width 313 height 23
click at [574, 307] on div "All Headrests exist? * All headrests should be present, typically its 4 or 6 de…" at bounding box center [698, 288] width 314 height 38
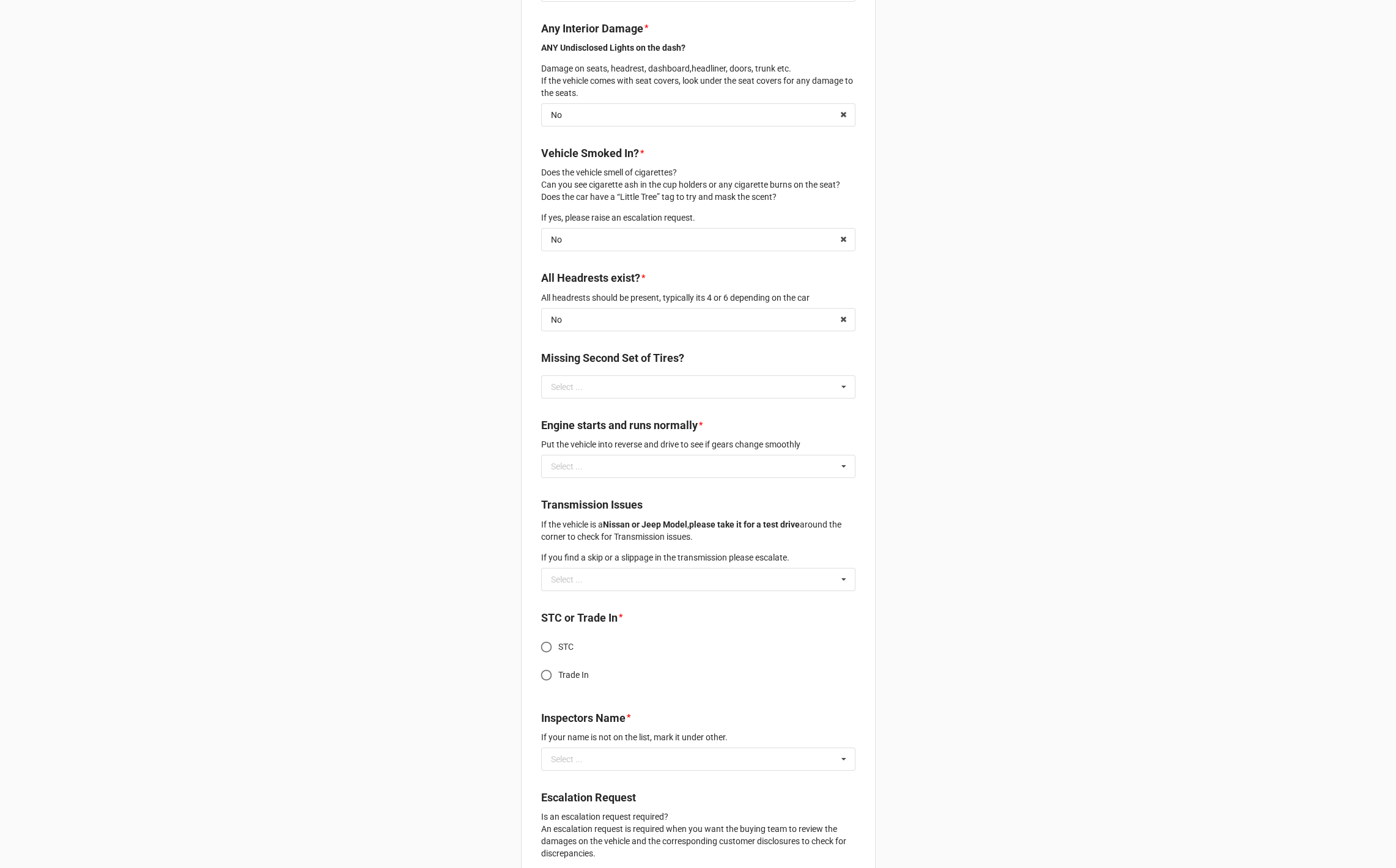
click at [578, 375] on div "Missing Second Set of Tires?" at bounding box center [698, 362] width 314 height 26
click at [575, 407] on div "Missing Second Set of Tires? Select ... Yes No" at bounding box center [698, 378] width 314 height 57
click at [572, 391] on div "Select ..." at bounding box center [567, 386] width 32 height 9
click at [571, 443] on div "No" at bounding box center [698, 432] width 313 height 23
click at [571, 477] on input "text" at bounding box center [698, 466] width 313 height 22
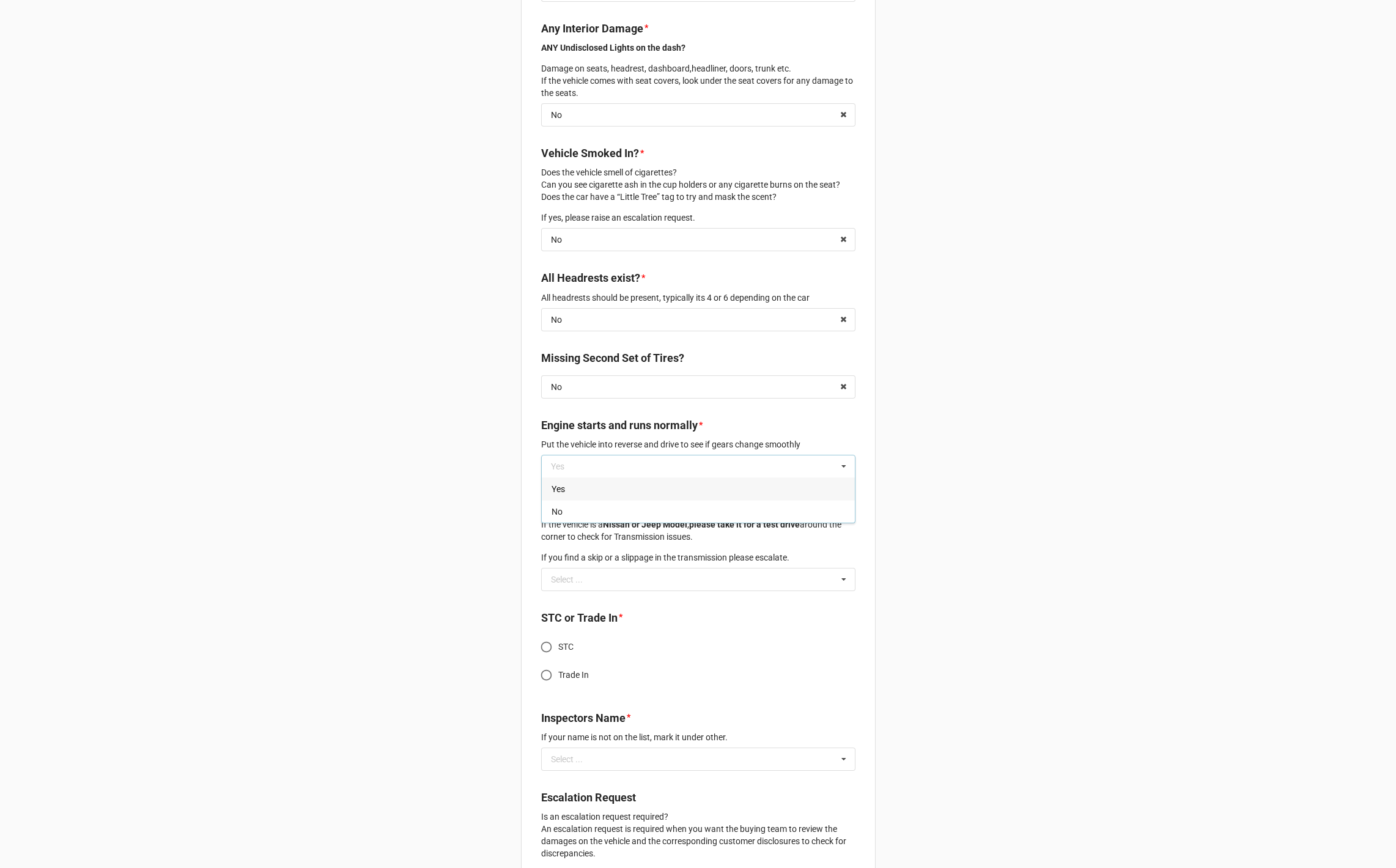
click at [571, 500] on div "Yes" at bounding box center [698, 488] width 313 height 23
click at [598, 591] on input "text" at bounding box center [698, 579] width 313 height 22
click at [591, 613] on div "No issues" at bounding box center [698, 602] width 313 height 23
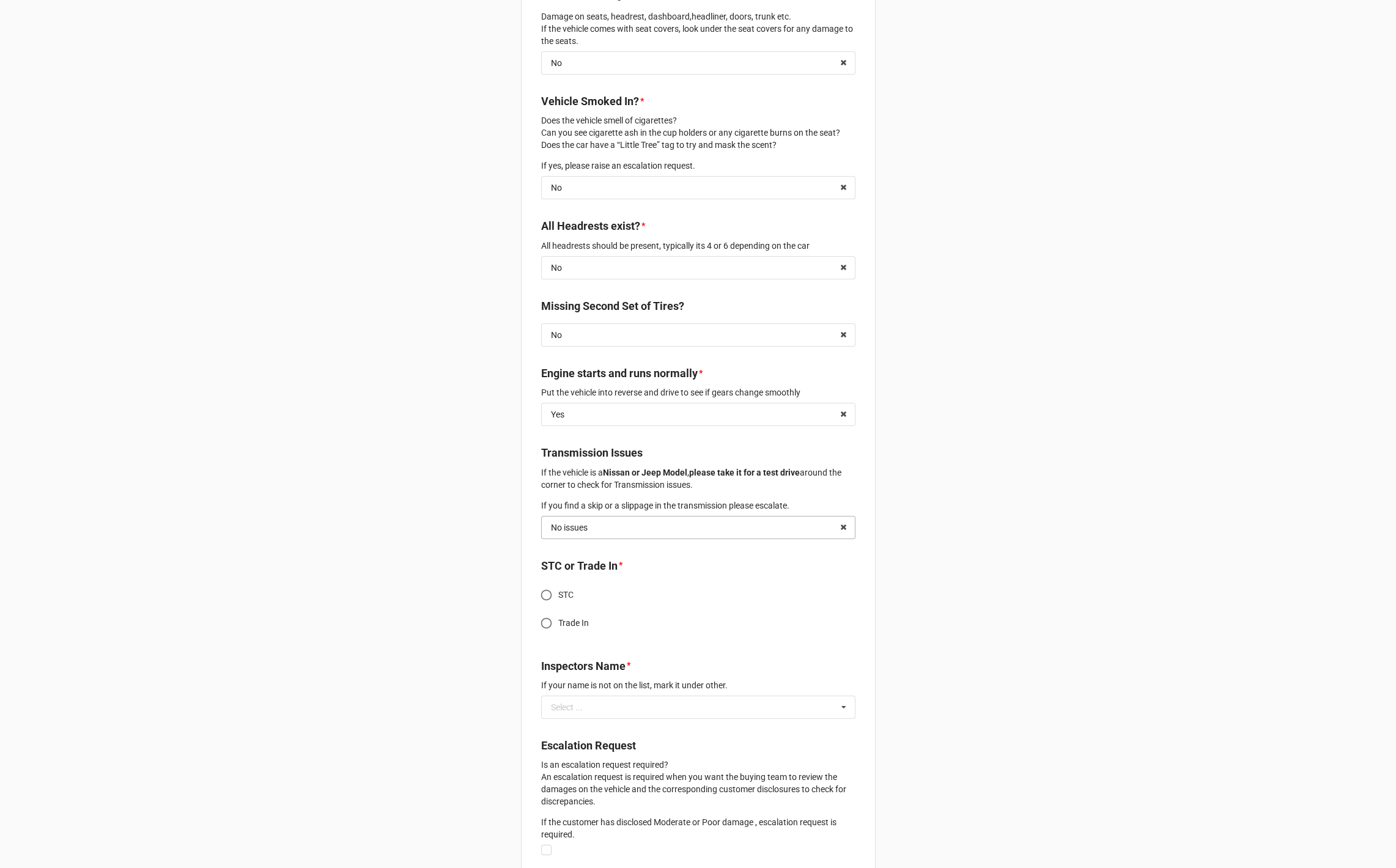
scroll to position [2289, 0]
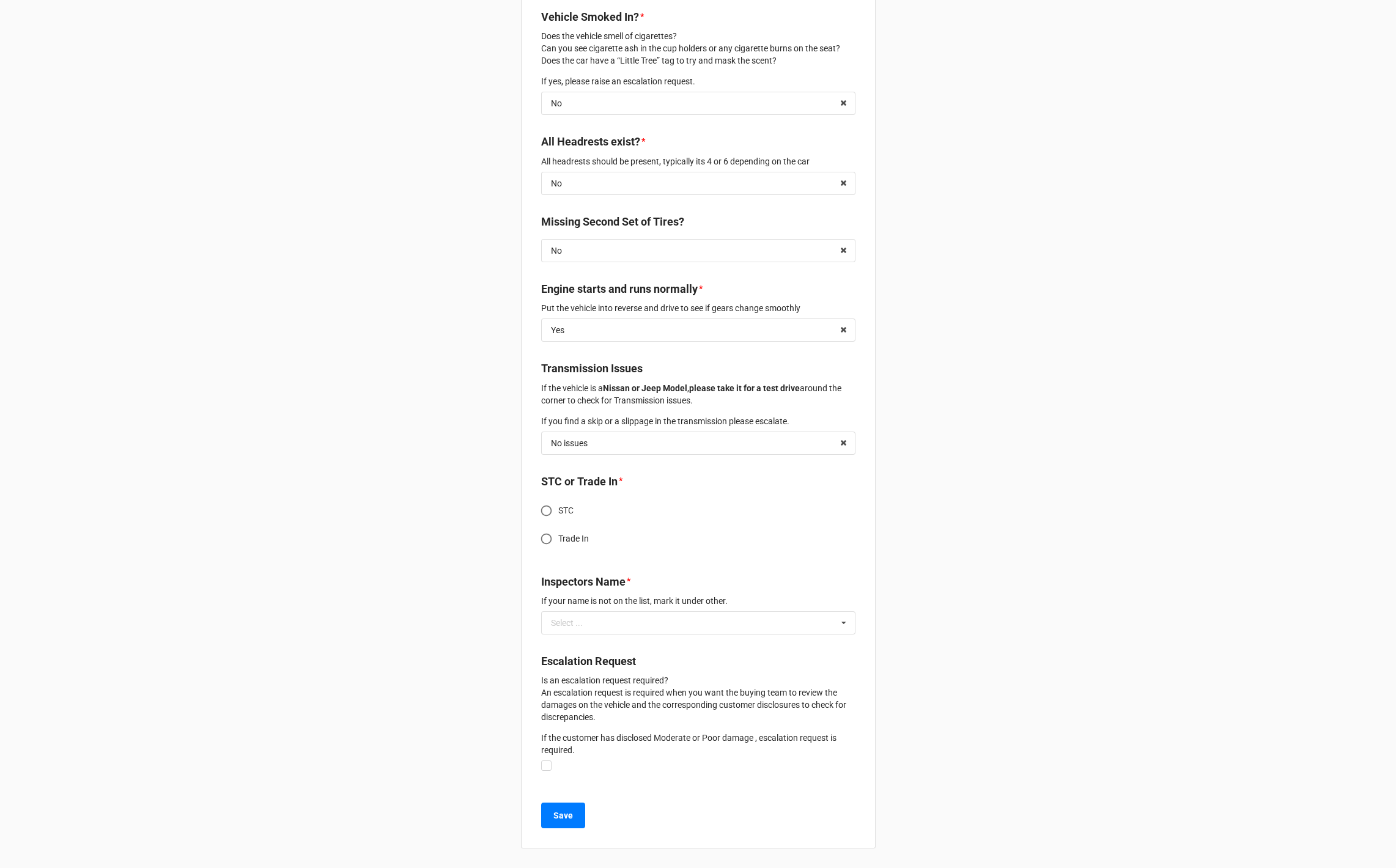
click at [542, 541] on input "Trade In" at bounding box center [546, 538] width 24 height 24
radio input "true"
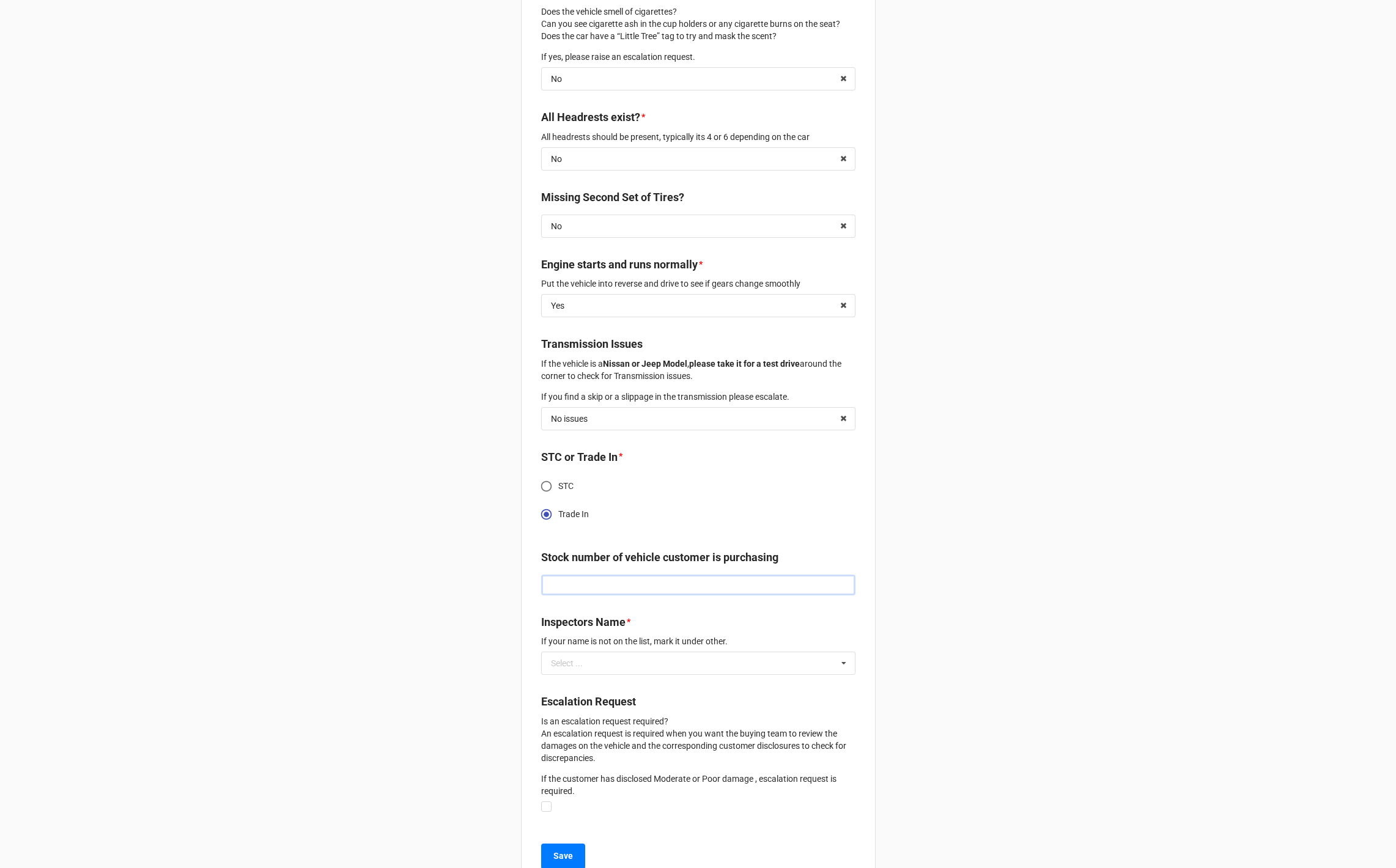
click at [577, 595] on input "text" at bounding box center [698, 584] width 314 height 21
type input "41111"
click at [625, 652] on div "Inspectors Name * If your name is not on the list, mark it under other." at bounding box center [698, 632] width 314 height 38
click at [620, 675] on div "Select ... Aaron Timms Abhi Shetty Abhishek Ohlan Abid Vadagaonkar Adam El Fall…" at bounding box center [698, 664] width 314 height 24
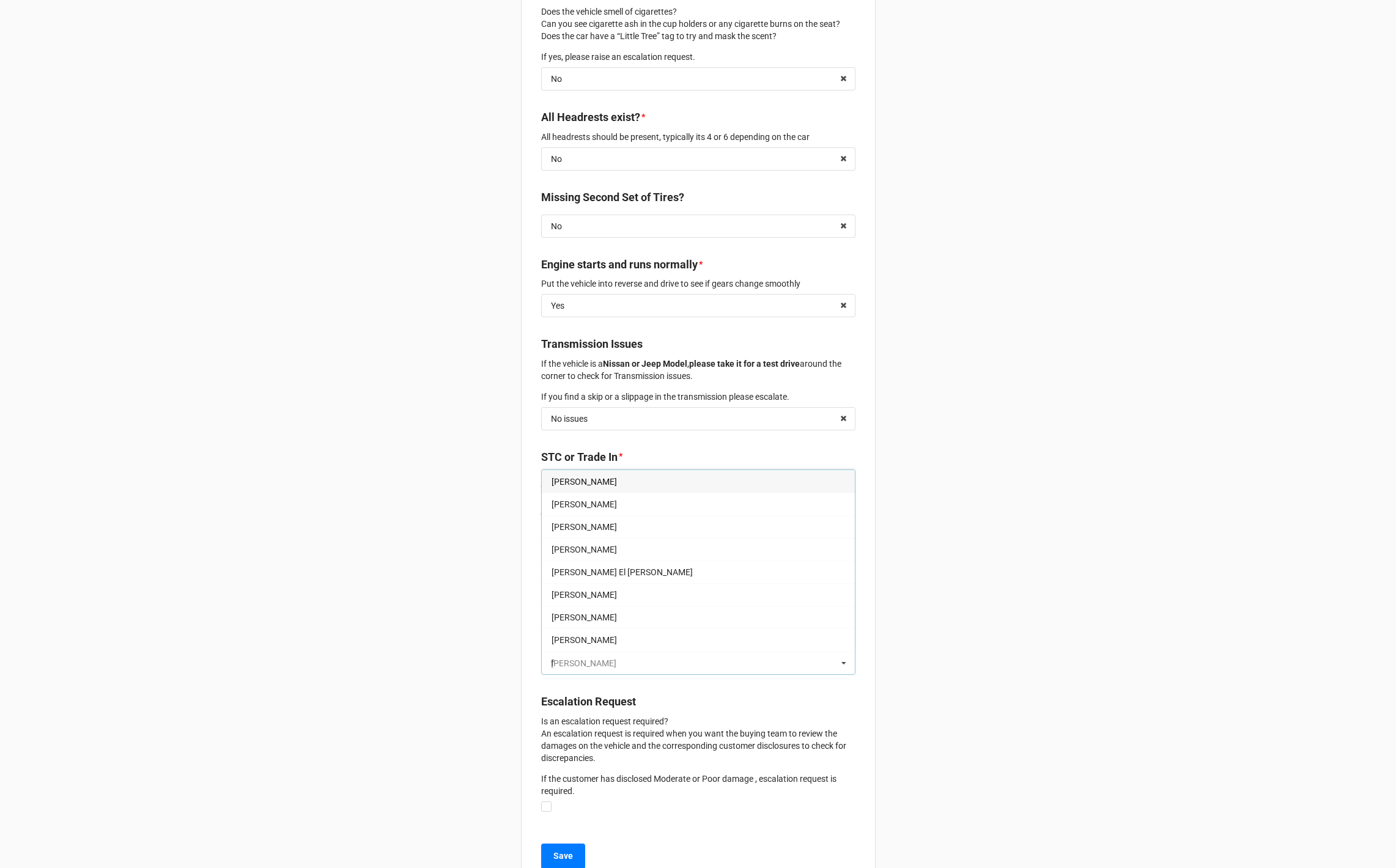
type input "f"
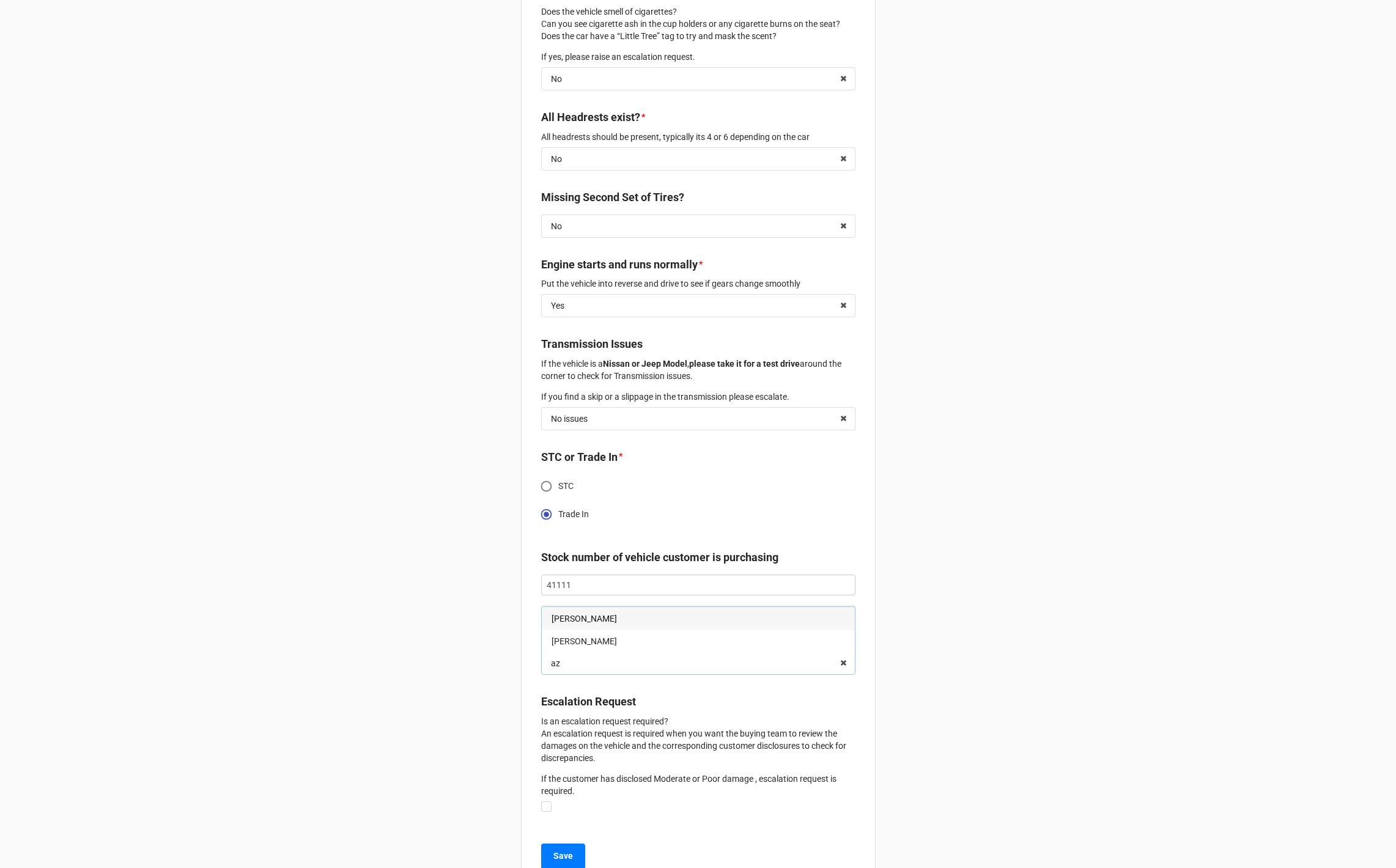
type input "az"
click at [596, 629] on div "[PERSON_NAME]" at bounding box center [698, 618] width 313 height 23
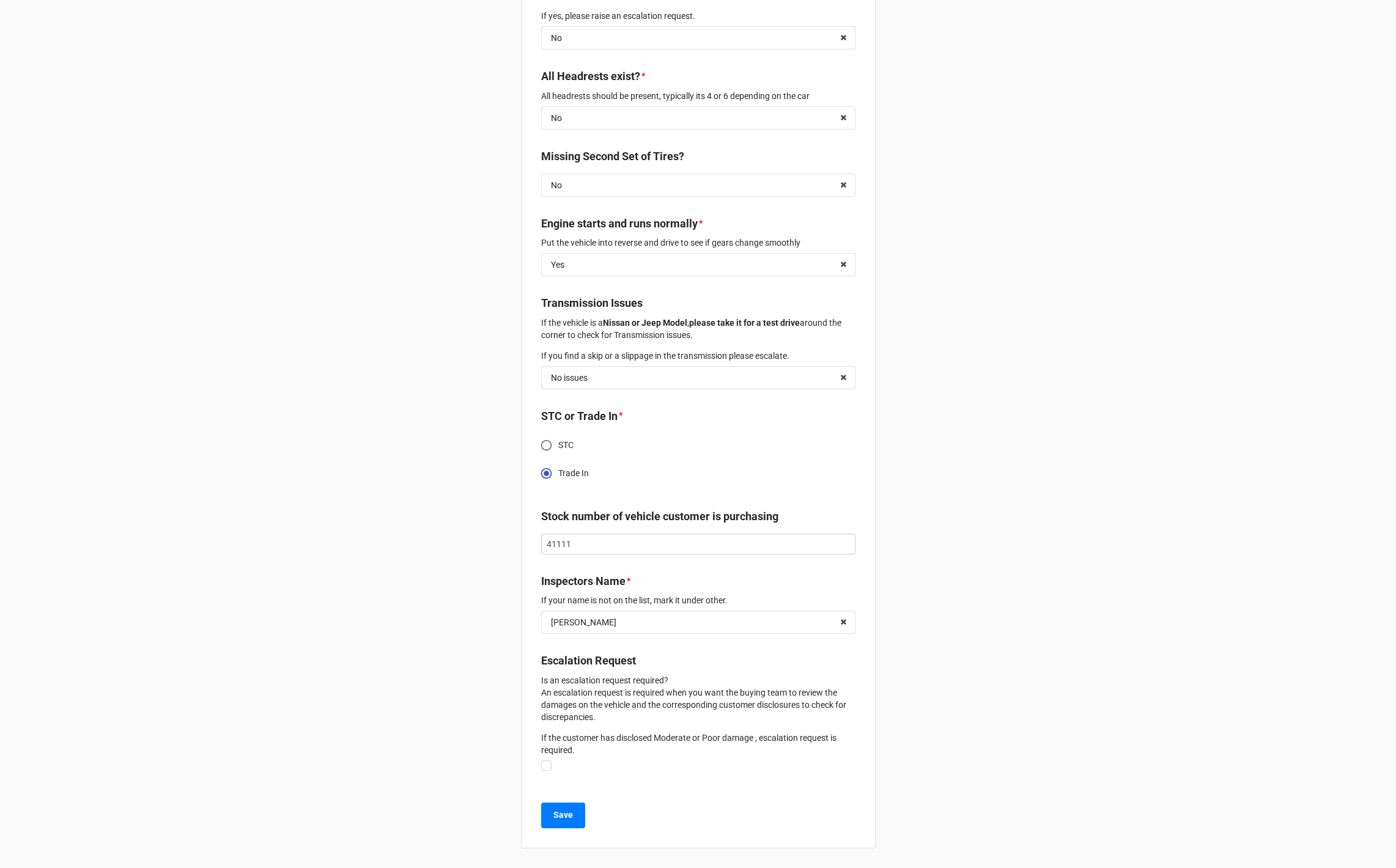
scroll to position [2355, 0]
click at [565, 820] on b "Save" at bounding box center [563, 815] width 20 height 13
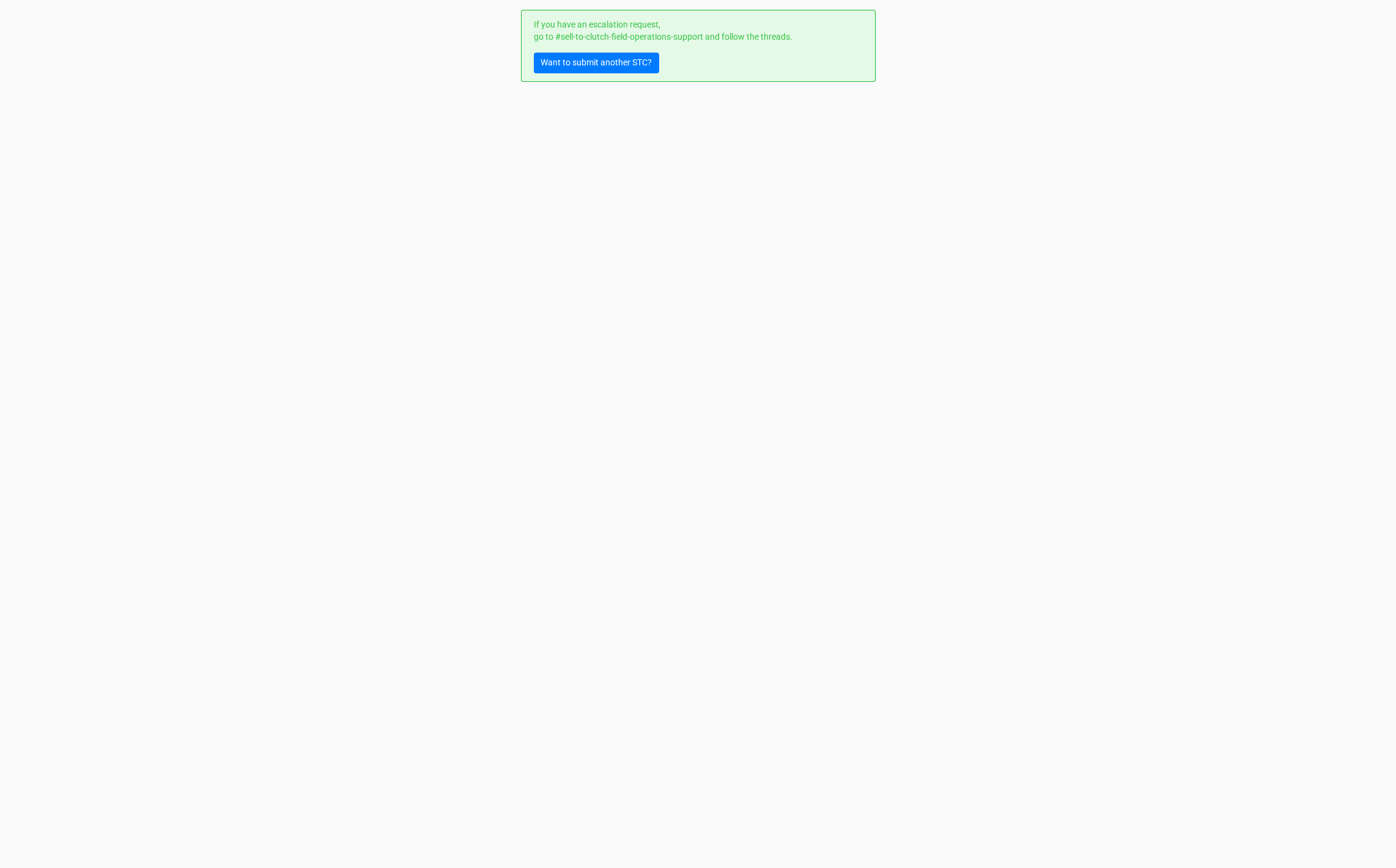
click at [600, 77] on div "If you have an escalation request, go to #sell-to-clutch-field-operations-suppo…" at bounding box center [698, 45] width 354 height 72
click at [599, 71] on link "Want to submit another STC?" at bounding box center [596, 63] width 125 height 21
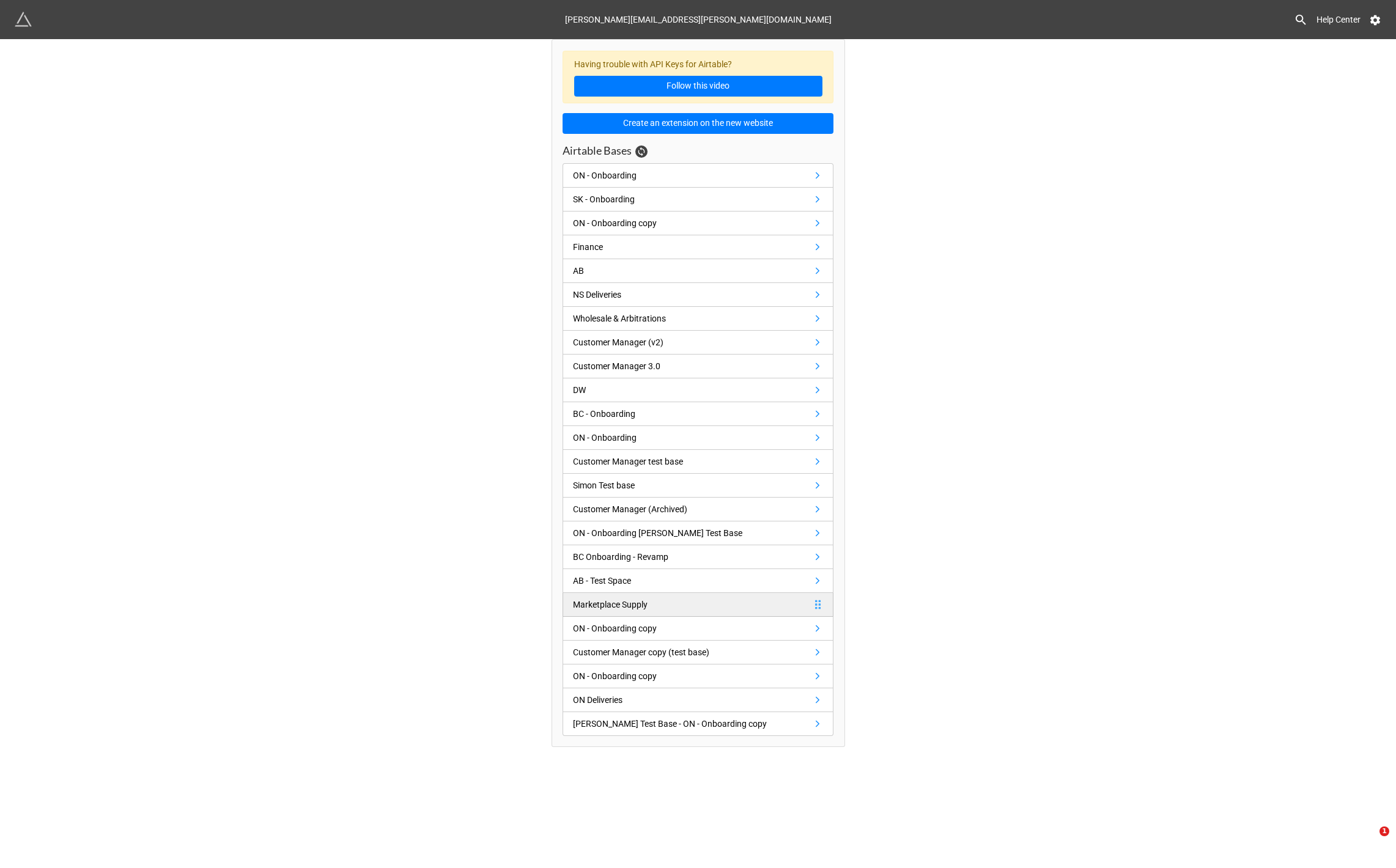
click at [683, 606] on link "Marketplace Supply" at bounding box center [698, 605] width 271 height 24
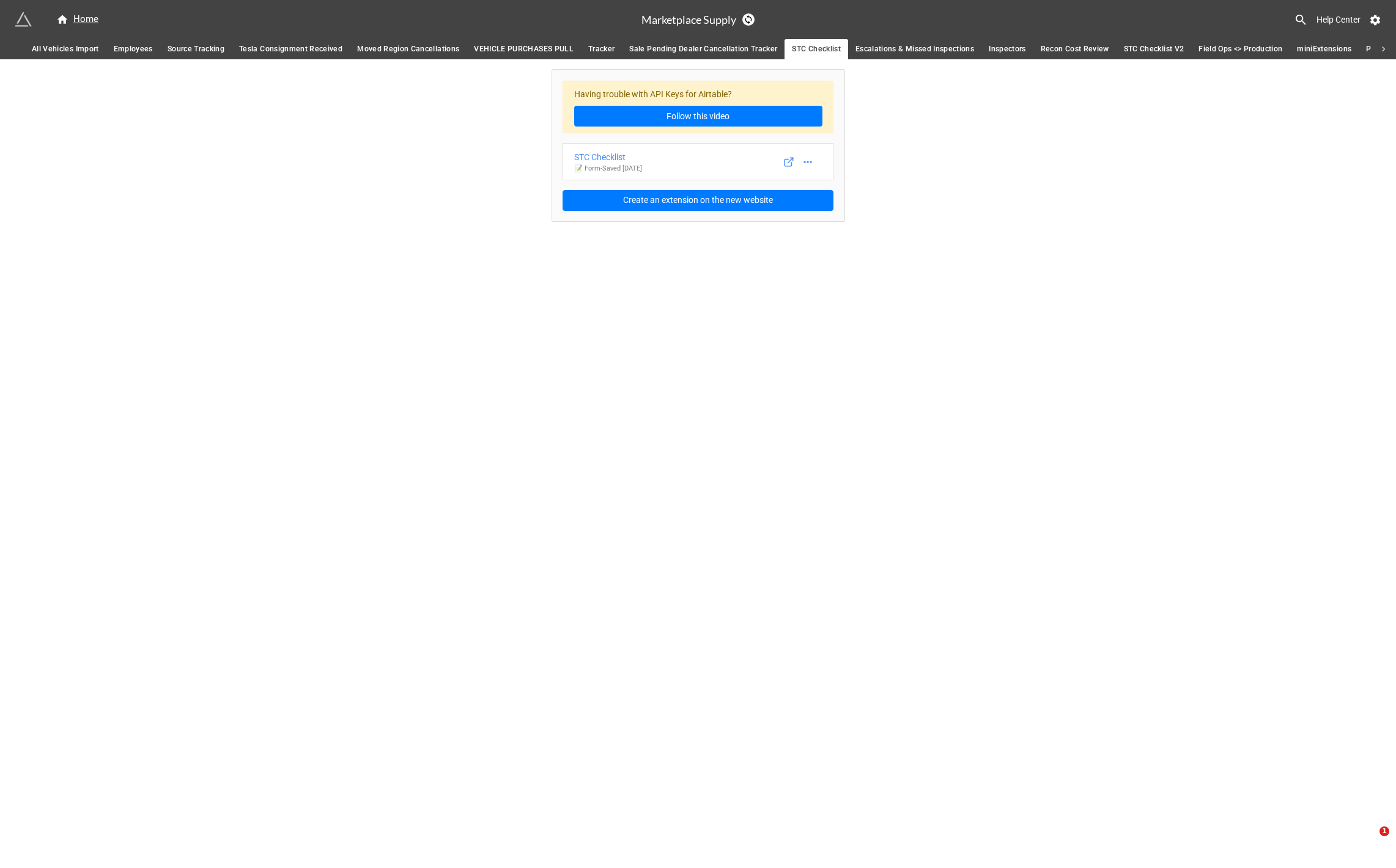
click at [405, 333] on div "Home Marketplace Supply Help Center All Vehicles Import Employees Source Tracki…" at bounding box center [698, 434] width 1396 height 868
click at [807, 161] on icon at bounding box center [808, 162] width 13 height 13
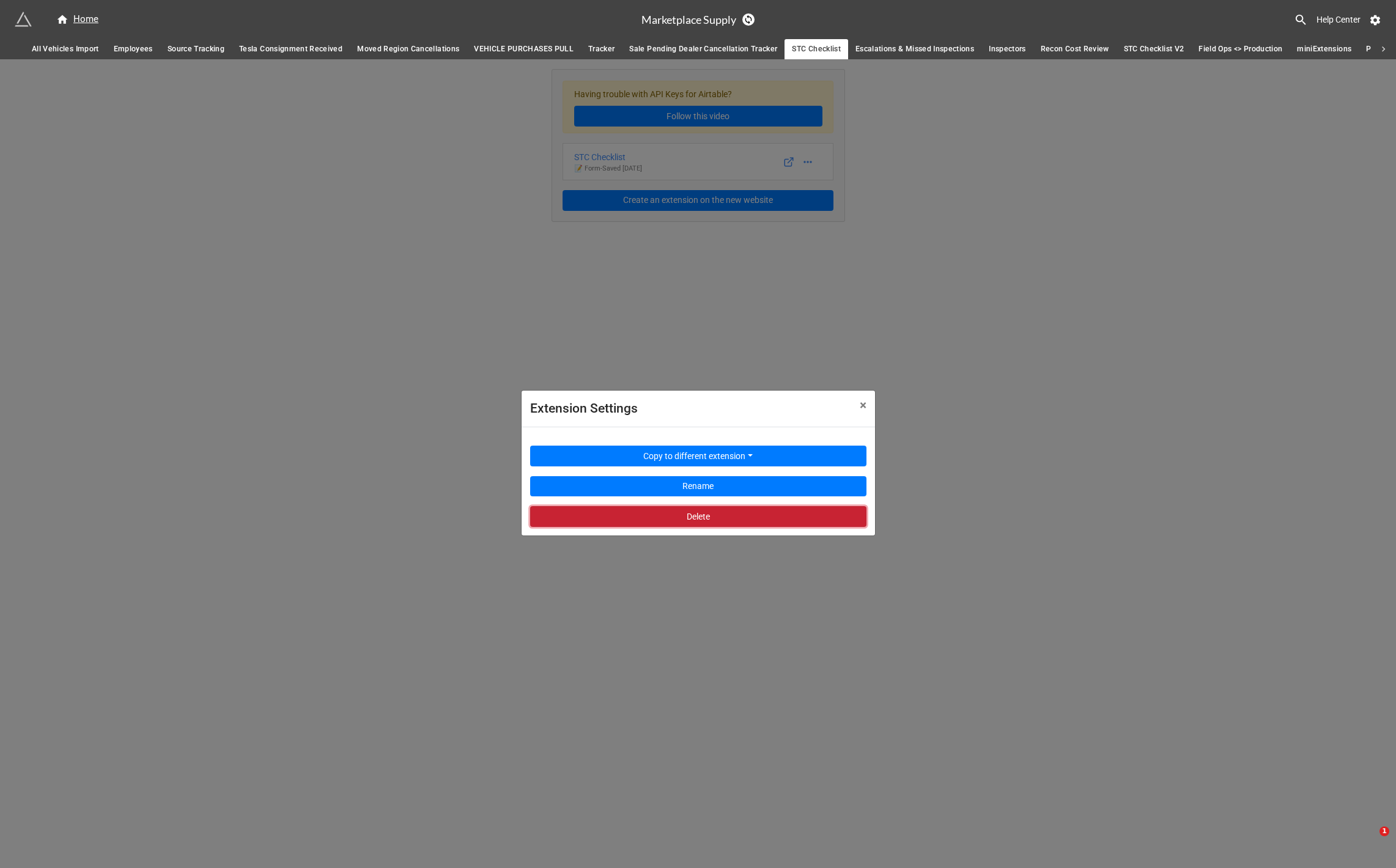
click at [675, 524] on button "Delete" at bounding box center [698, 516] width 336 height 21
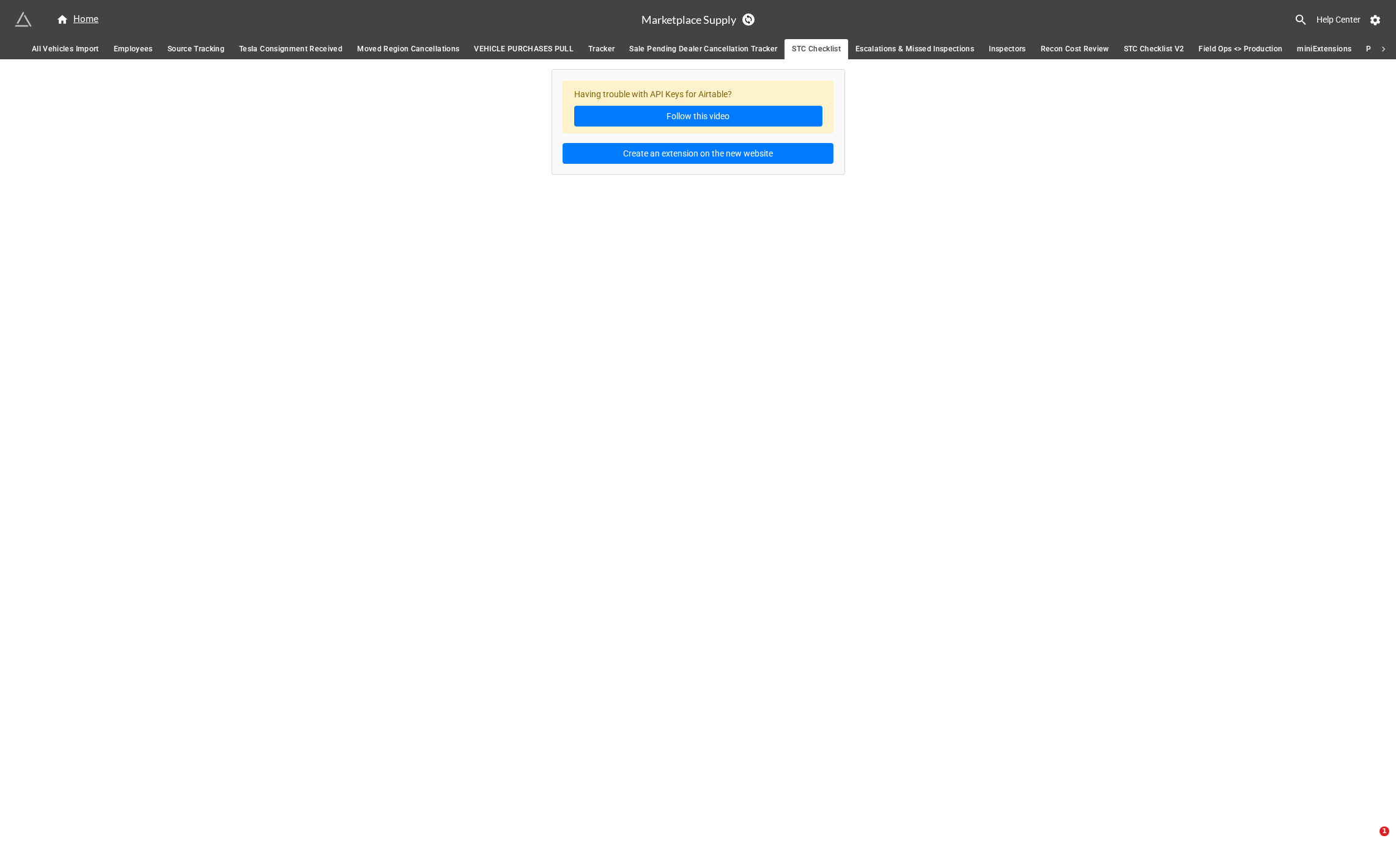
click at [349, 438] on div "Home Marketplace Supply Help Center All Vehicles Import Employees Source Tracki…" at bounding box center [698, 434] width 1396 height 868
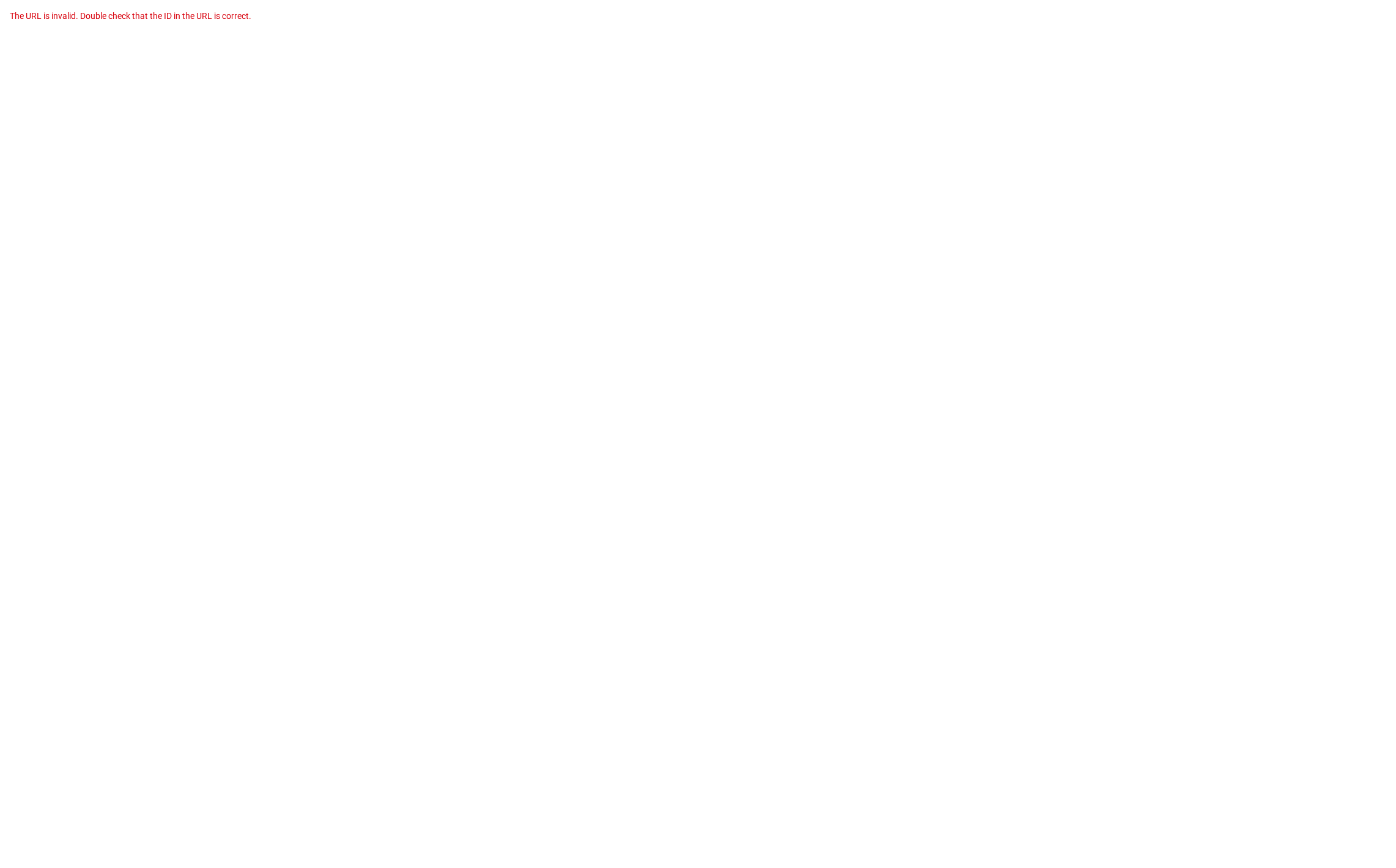
click at [360, 520] on div "The URL is invalid. Double check that the ID in the URL is correct." at bounding box center [698, 434] width 1396 height 868
